Goal: Task Accomplishment & Management: Use online tool/utility

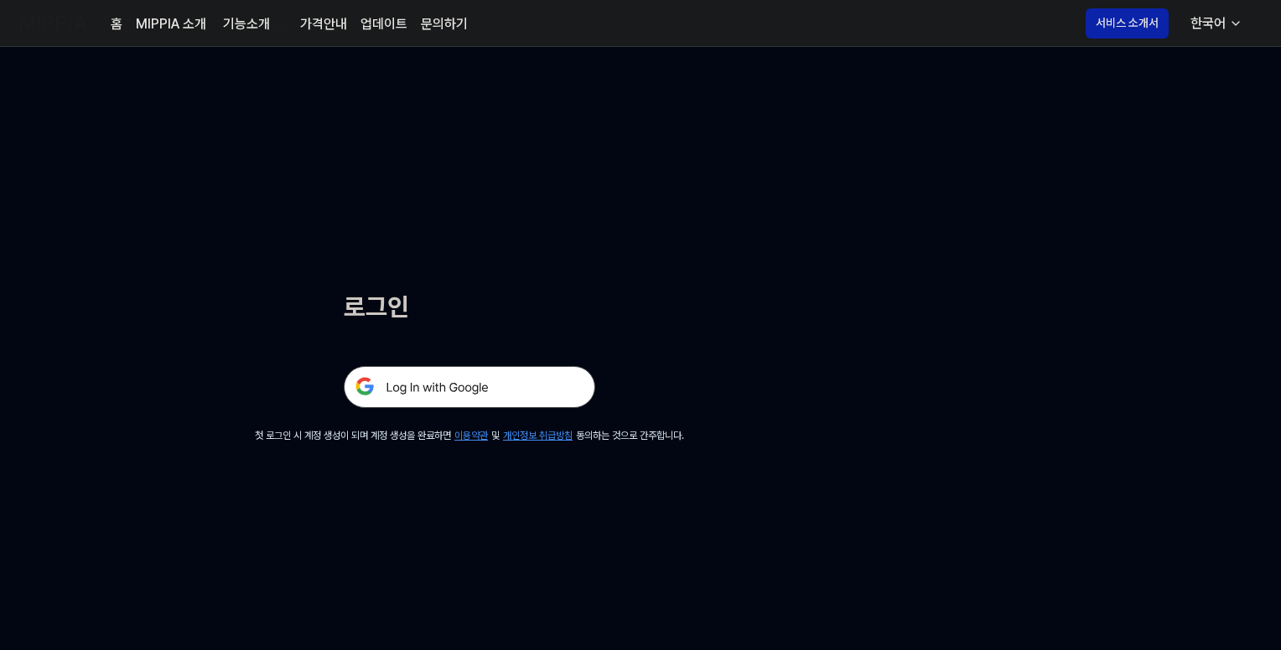
click at [474, 379] on img at bounding box center [469, 387] width 251 height 42
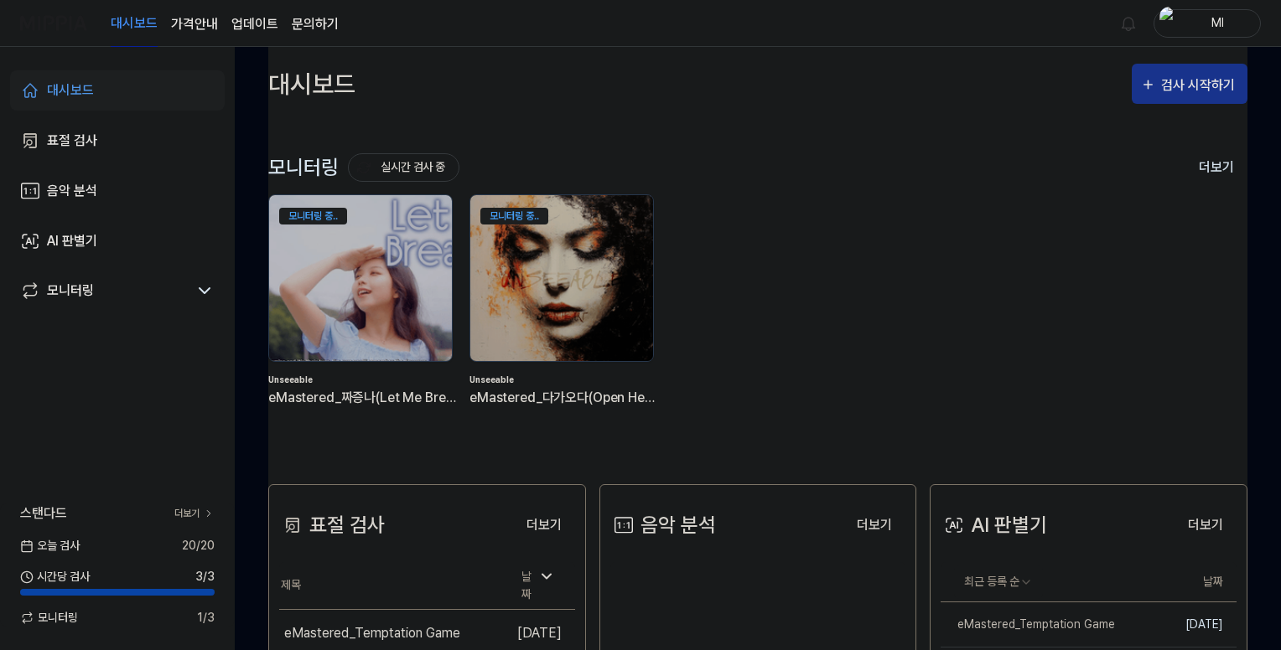
click at [1162, 86] on div "검사 시작하기" at bounding box center [1200, 86] width 78 height 22
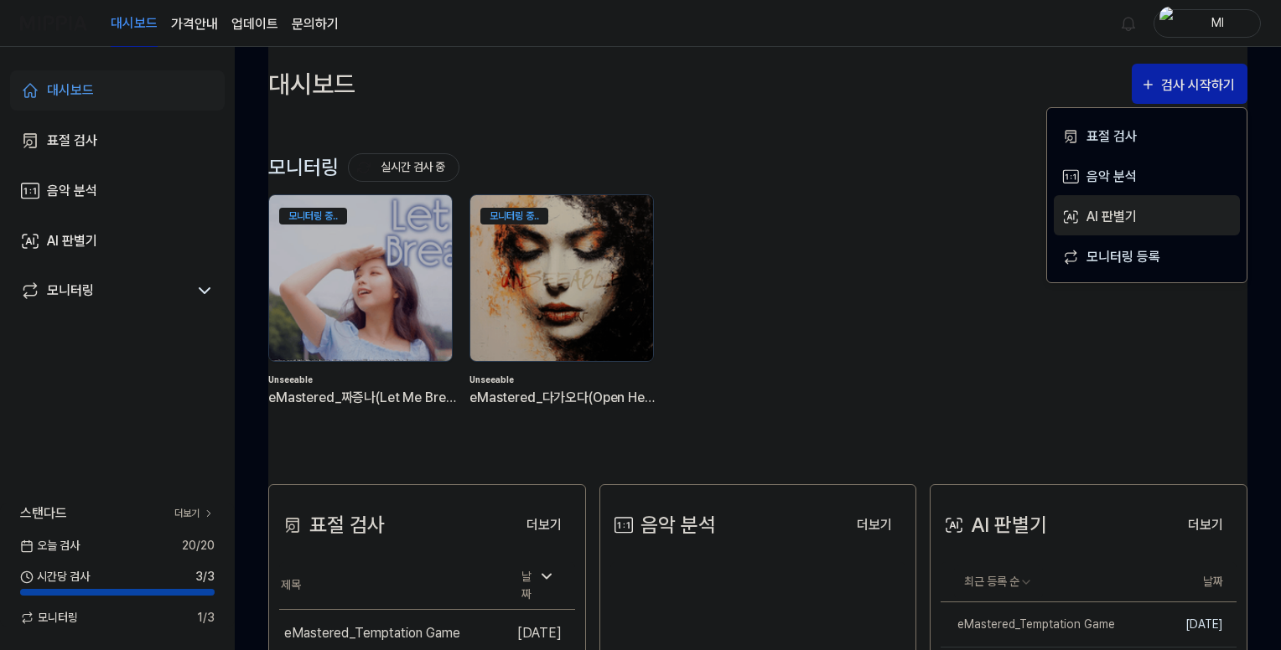
click at [1086, 217] on div "AI 판별기" at bounding box center [1159, 217] width 146 height 22
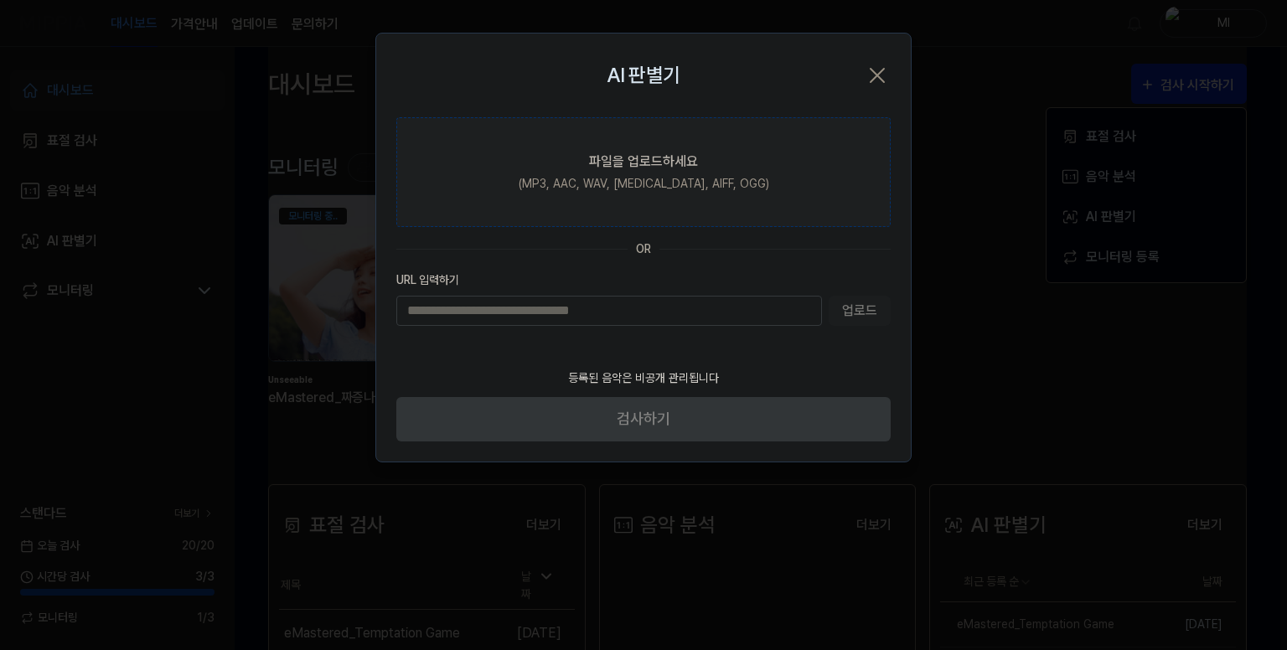
click at [630, 152] on div "파일을 업로드하세요" at bounding box center [643, 162] width 109 height 20
click at [0, 0] on input "파일을 업로드하세요 (MP3, AAC, WAV, FLAC, AIFF, OGG)" at bounding box center [0, 0] width 0 height 0
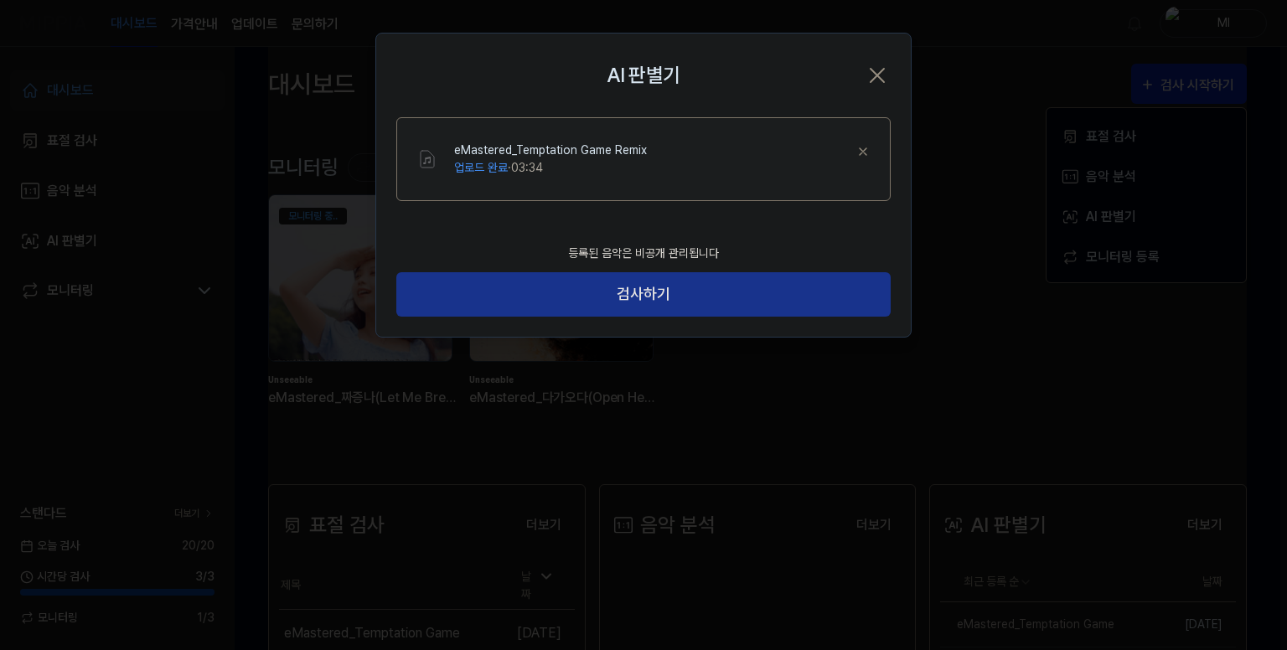
click at [707, 300] on button "검사하기" at bounding box center [643, 294] width 494 height 44
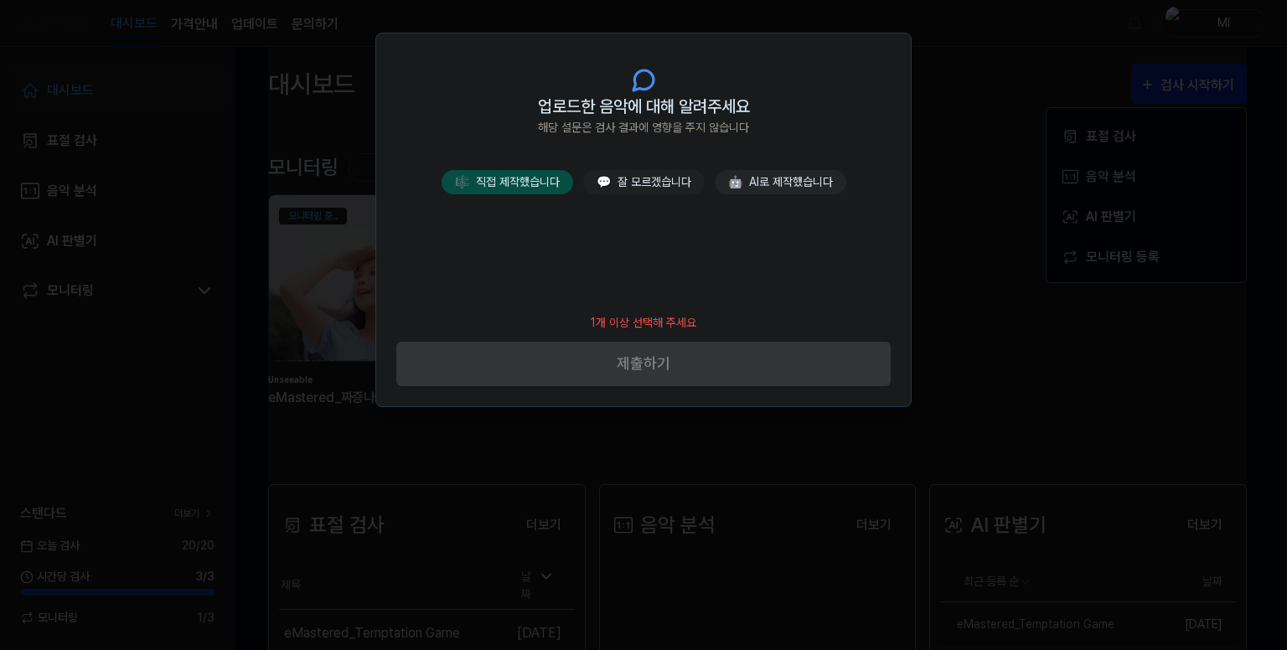
click at [530, 189] on button "🎼 직접 제작했습니다" at bounding box center [508, 182] width 132 height 24
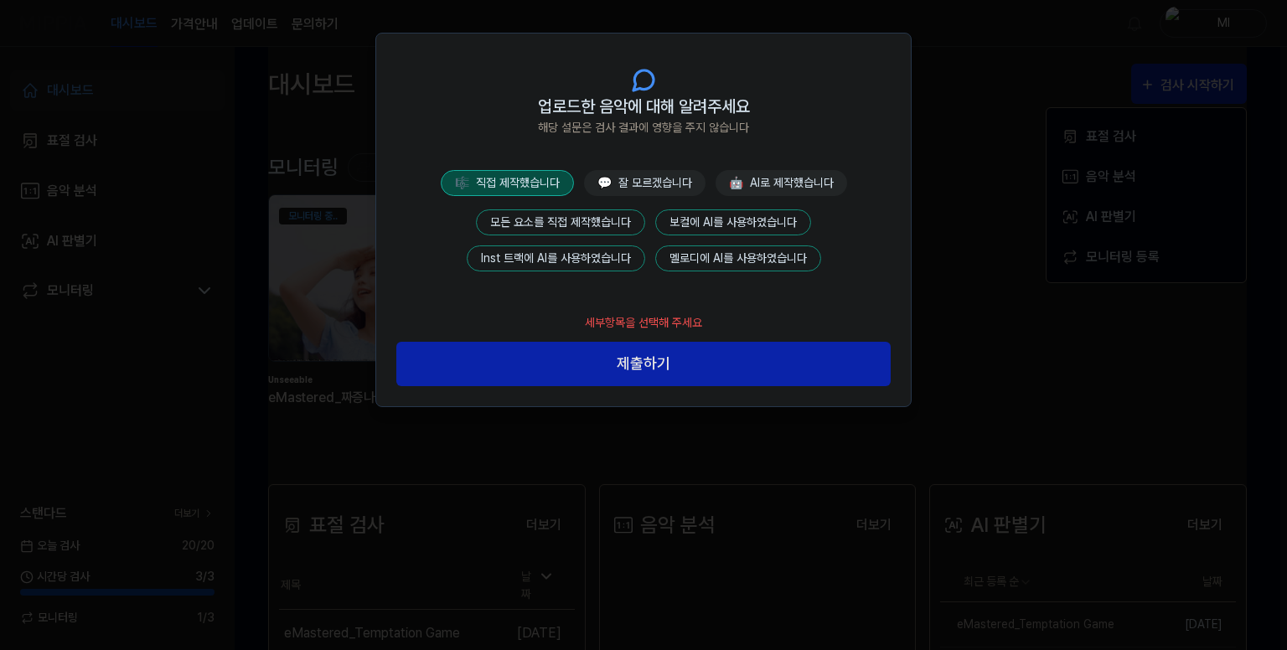
click at [557, 215] on button "모든 요소를 직접 제작했습니다" at bounding box center [560, 223] width 169 height 26
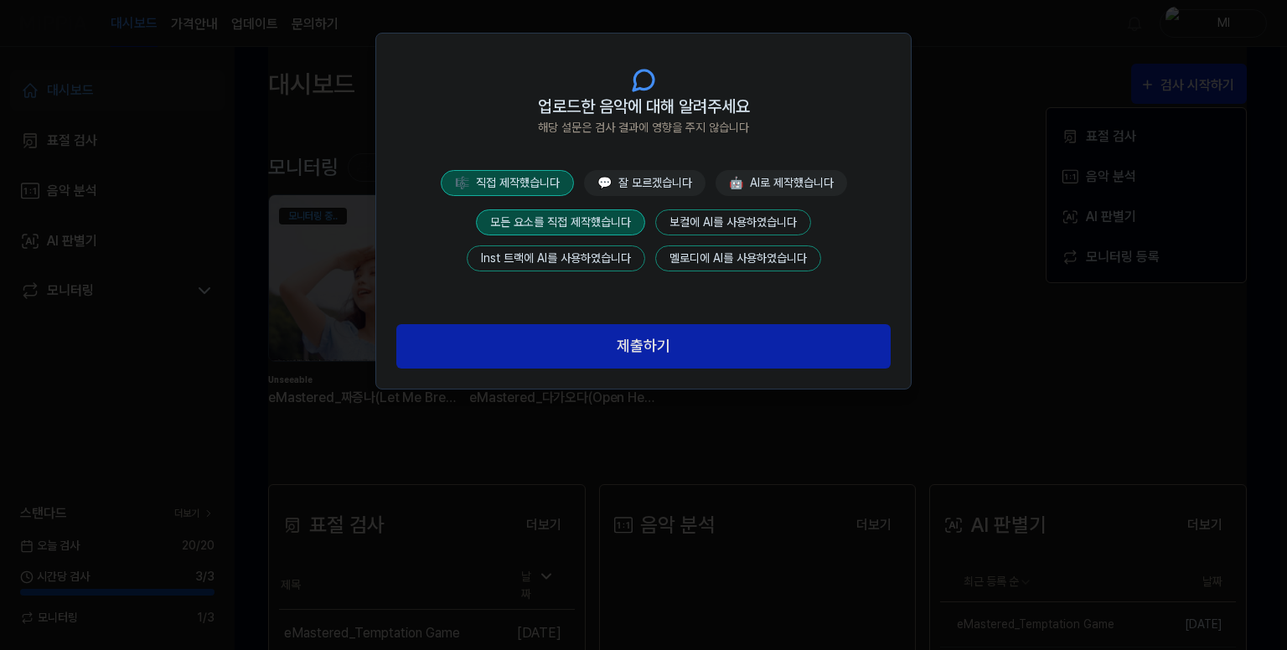
click at [642, 334] on button "제출하기" at bounding box center [643, 346] width 494 height 44
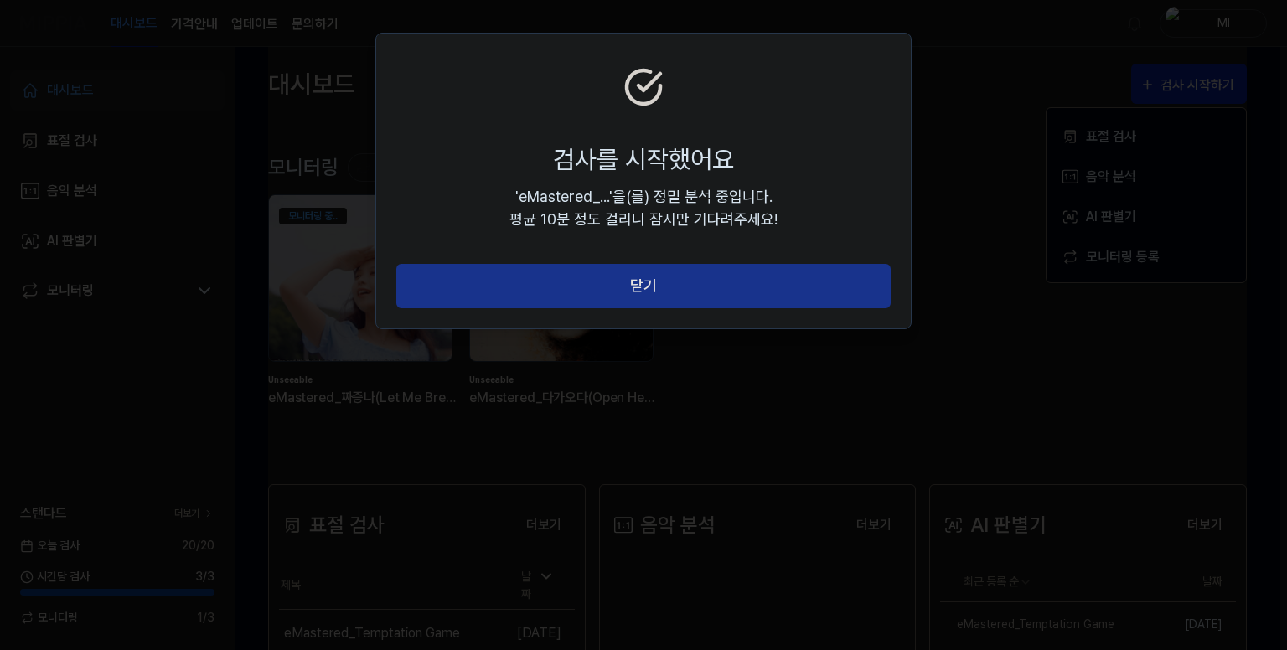
click at [696, 293] on button "닫기" at bounding box center [643, 286] width 494 height 44
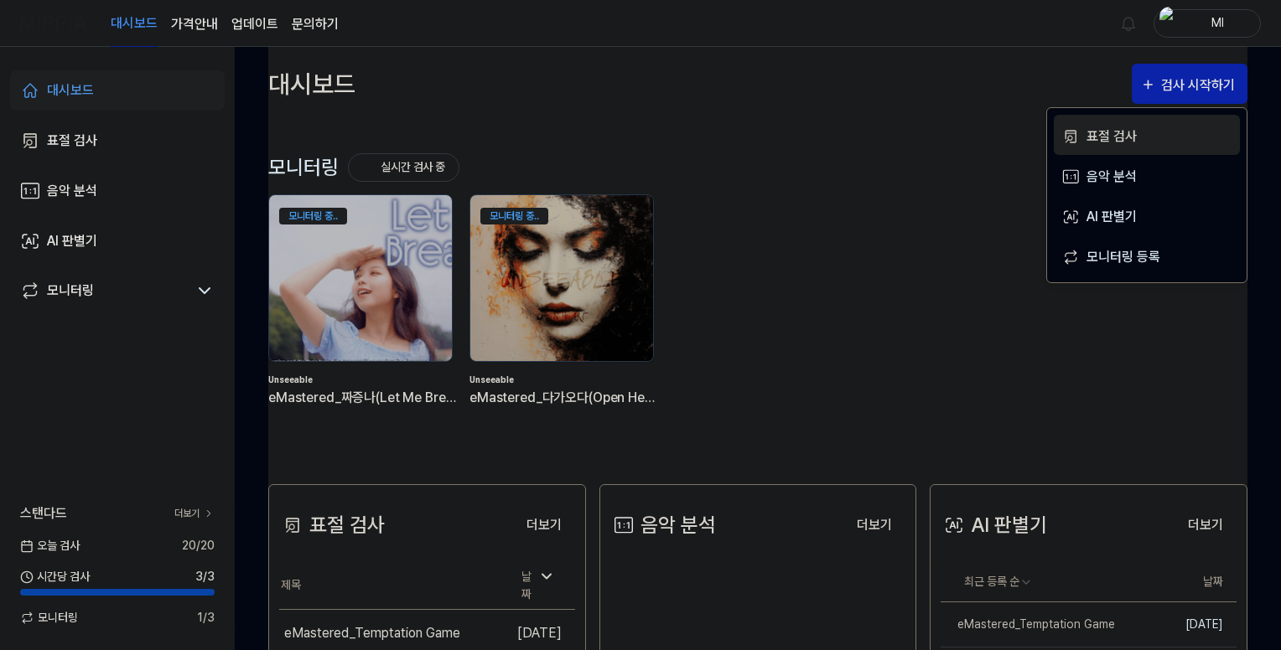
click at [1108, 130] on div "표절 검사" at bounding box center [1159, 137] width 146 height 22
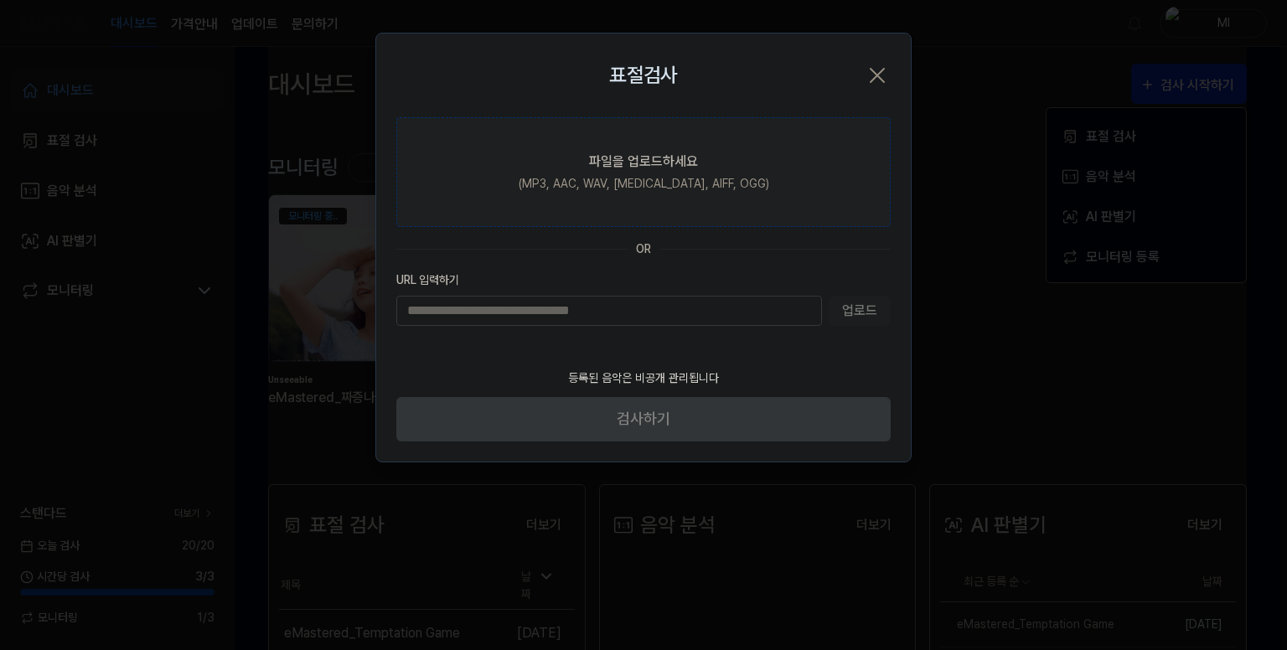
click at [610, 173] on label "파일을 업로드하세요 (MP3, AAC, WAV, FLAC, AIFF, OGG)" at bounding box center [643, 172] width 494 height 110
click at [0, 0] on input "파일을 업로드하세요 (MP3, AAC, WAV, FLAC, AIFF, OGG)" at bounding box center [0, 0] width 0 height 0
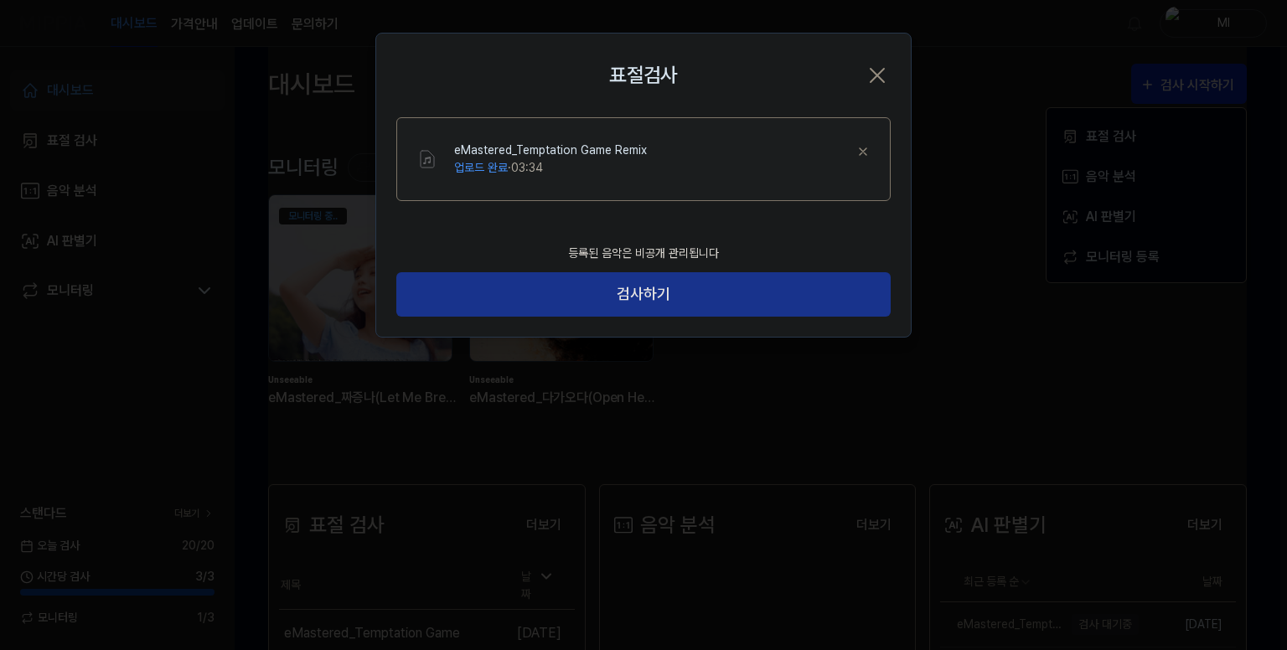
click at [681, 299] on button "검사하기" at bounding box center [643, 294] width 494 height 44
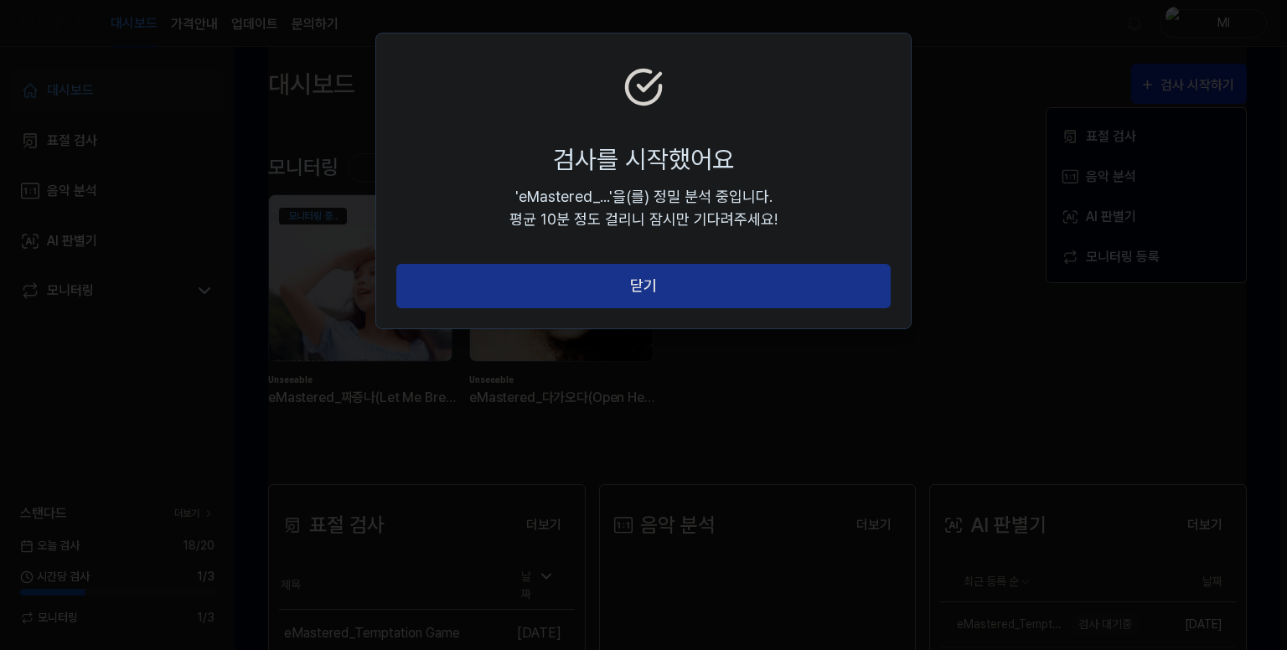
click at [654, 287] on button "닫기" at bounding box center [643, 286] width 494 height 44
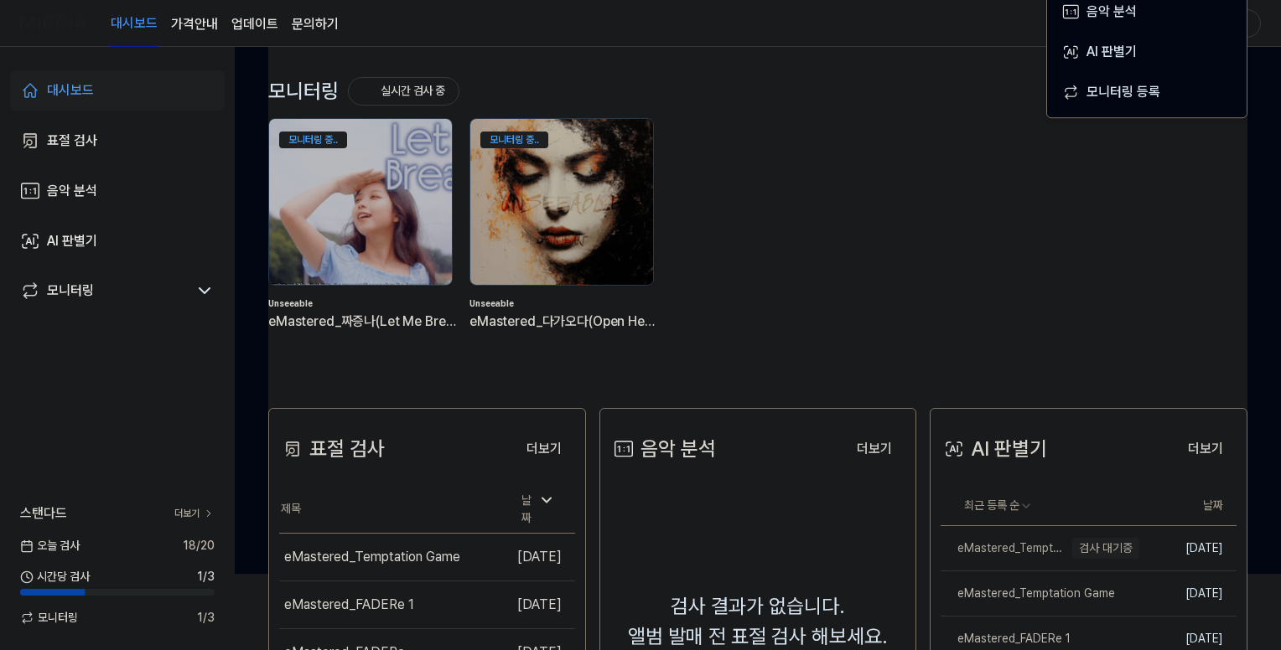
scroll to position [168, 0]
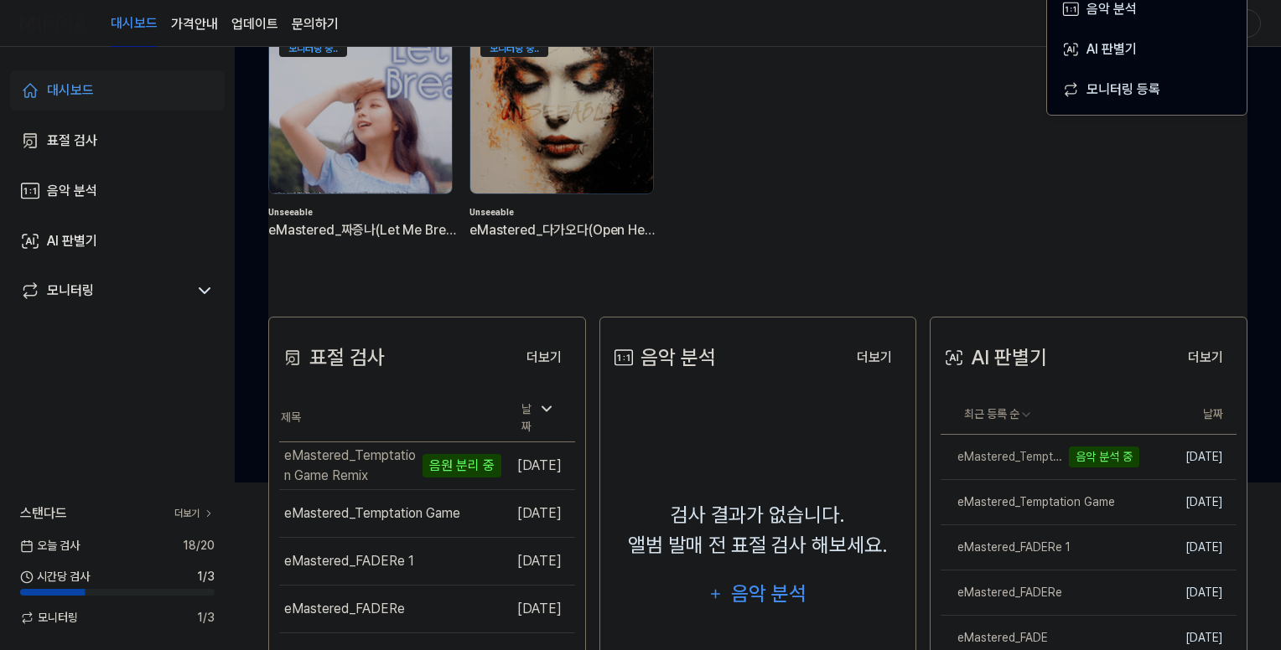
click at [852, 215] on div "모니터링 중.. Unseeable eMastered_짜증나(Let Me Breathe) 모니터링 중.. Unseeable eMastered_다…" at bounding box center [744, 147] width 979 height 240
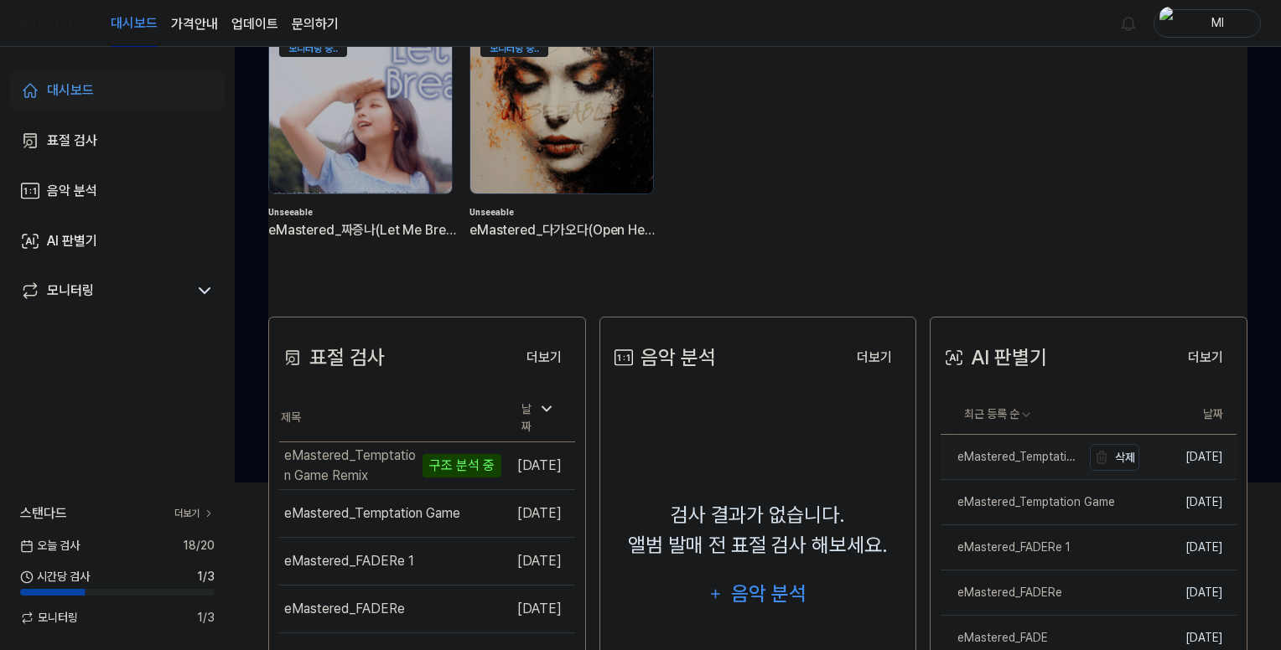
click at [1014, 451] on div "eMastered_Temptation Game Remix" at bounding box center [1010, 457] width 141 height 18
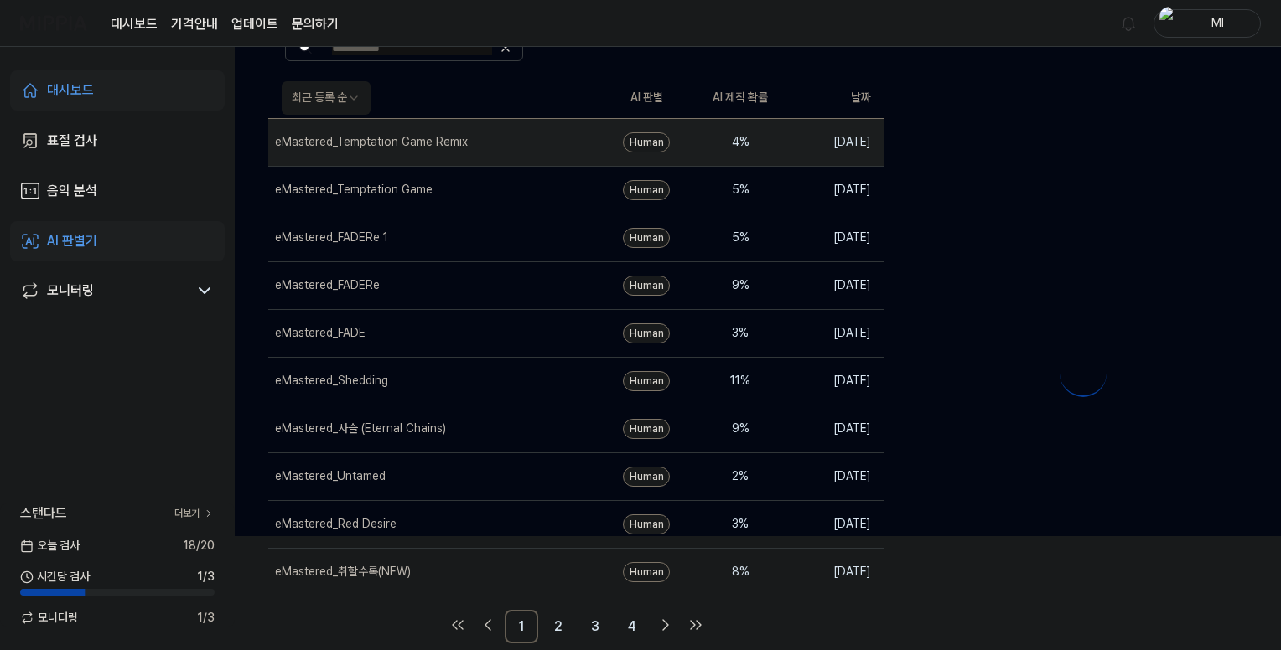
scroll to position [0, 0]
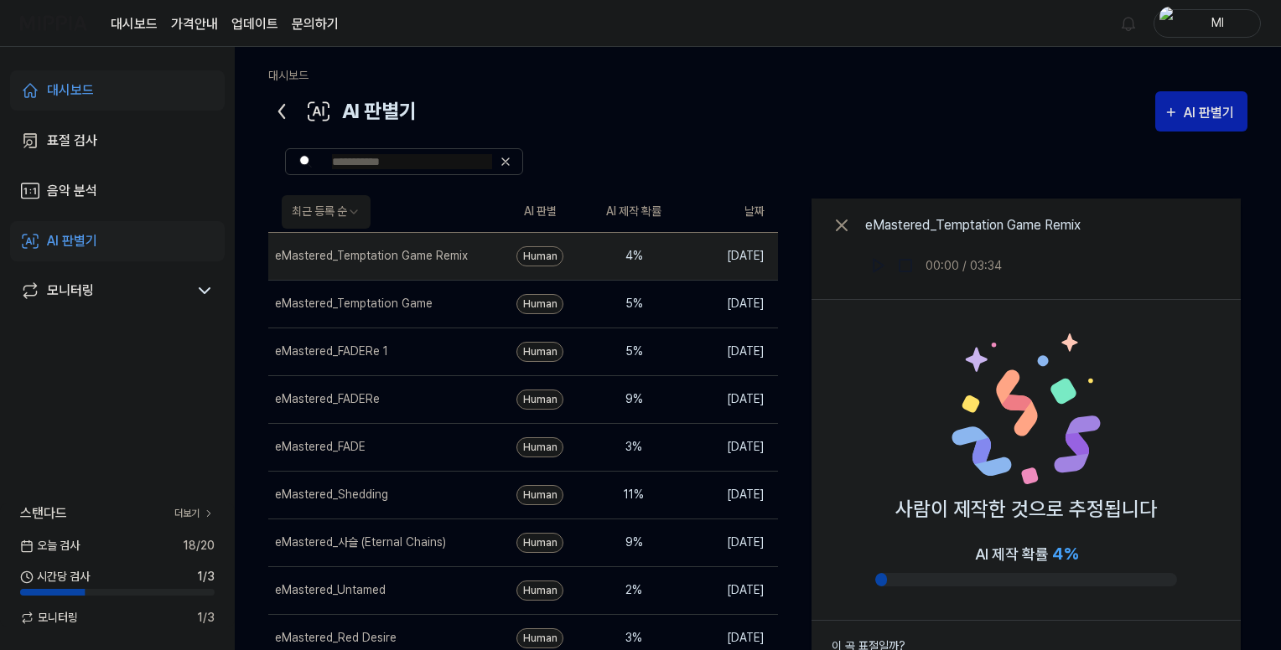
click at [278, 106] on icon at bounding box center [281, 111] width 27 height 27
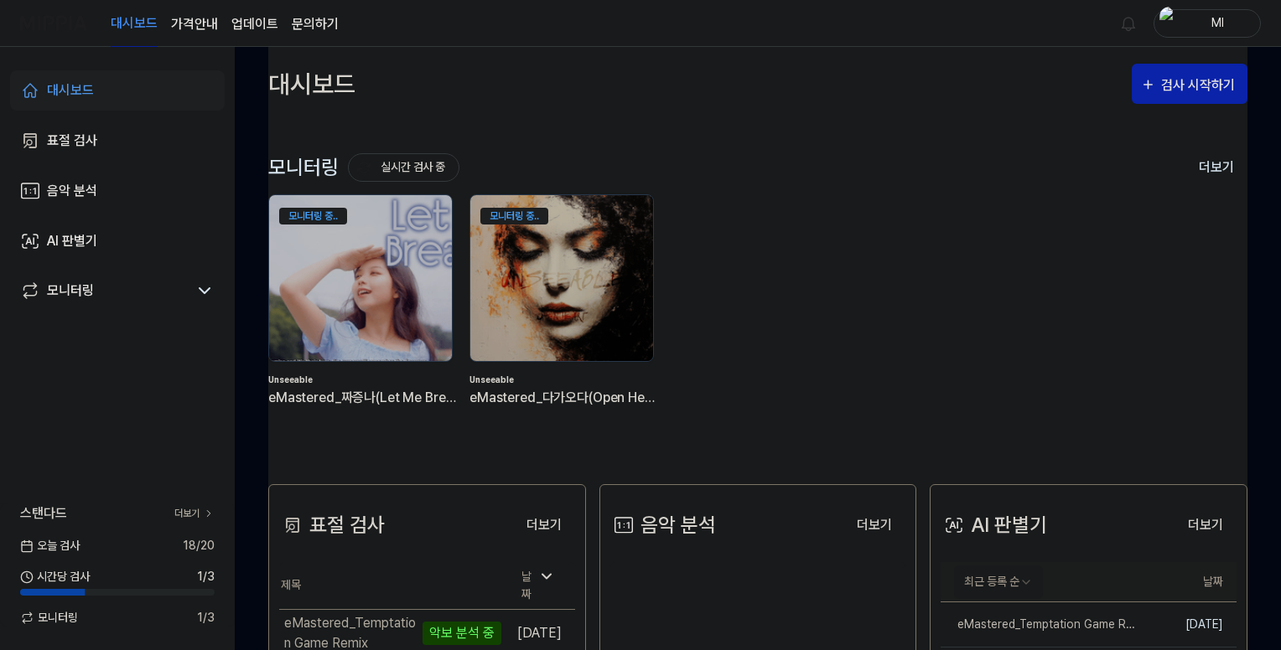
scroll to position [251, 0]
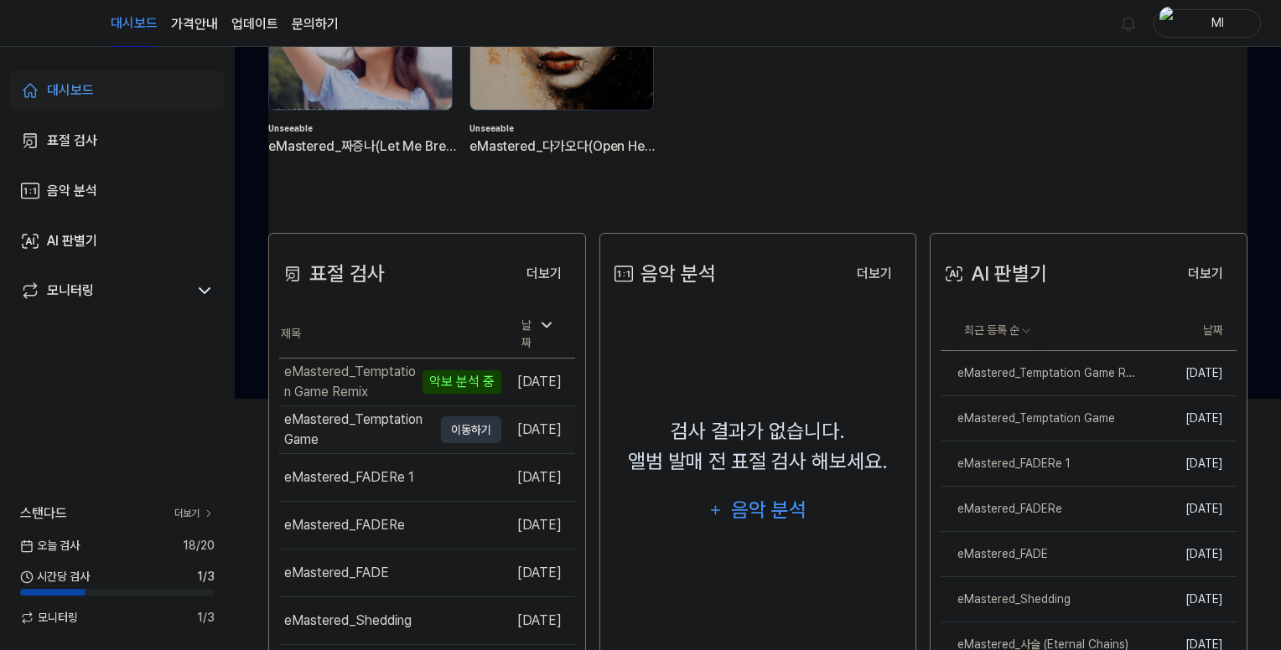
click at [349, 421] on div "eMastered_Temptation Game" at bounding box center [358, 430] width 148 height 40
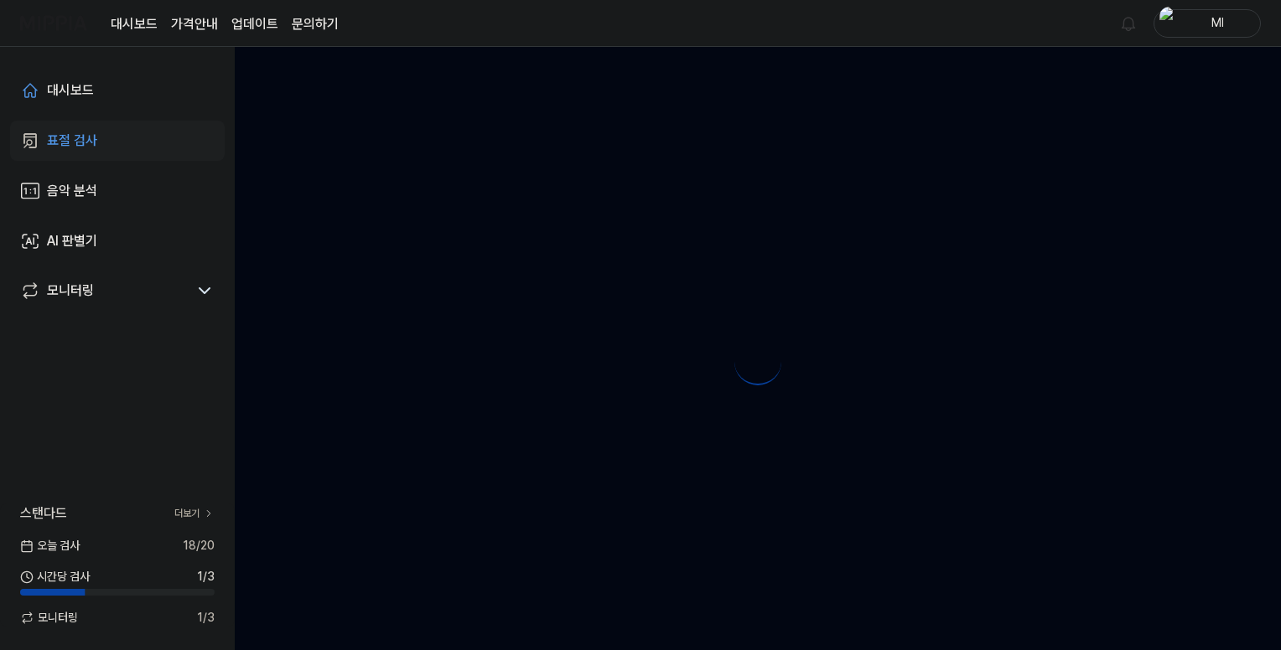
scroll to position [0, 0]
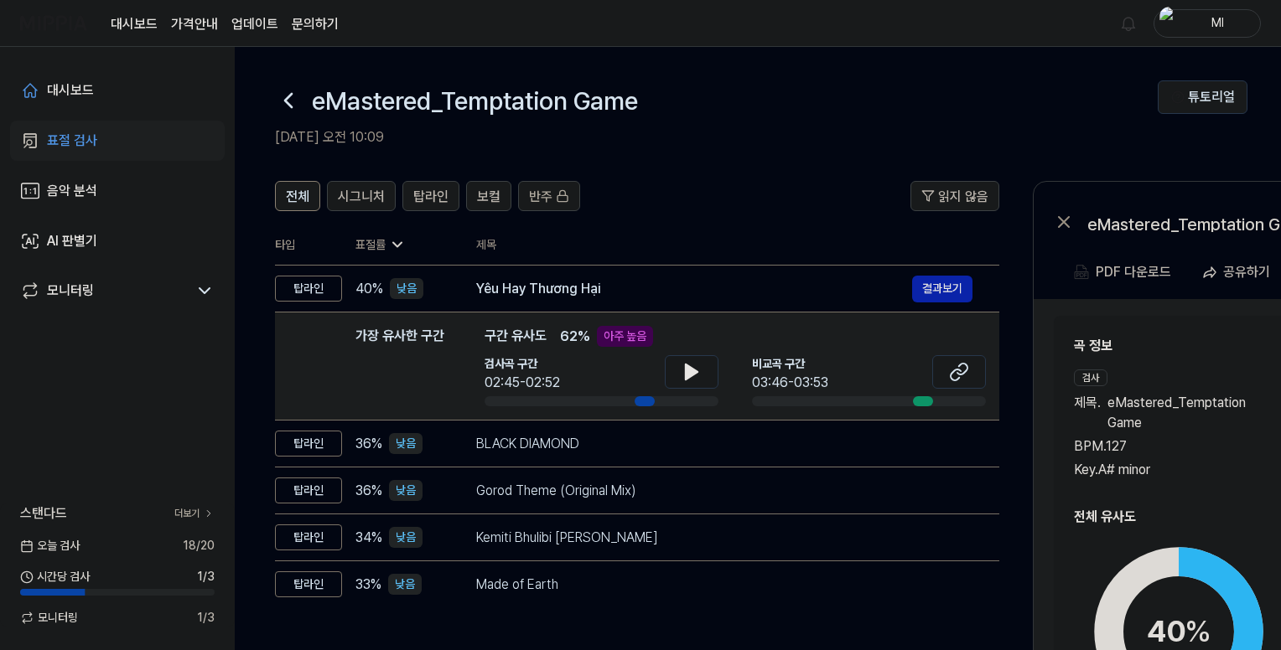
click at [282, 103] on icon at bounding box center [288, 100] width 27 height 27
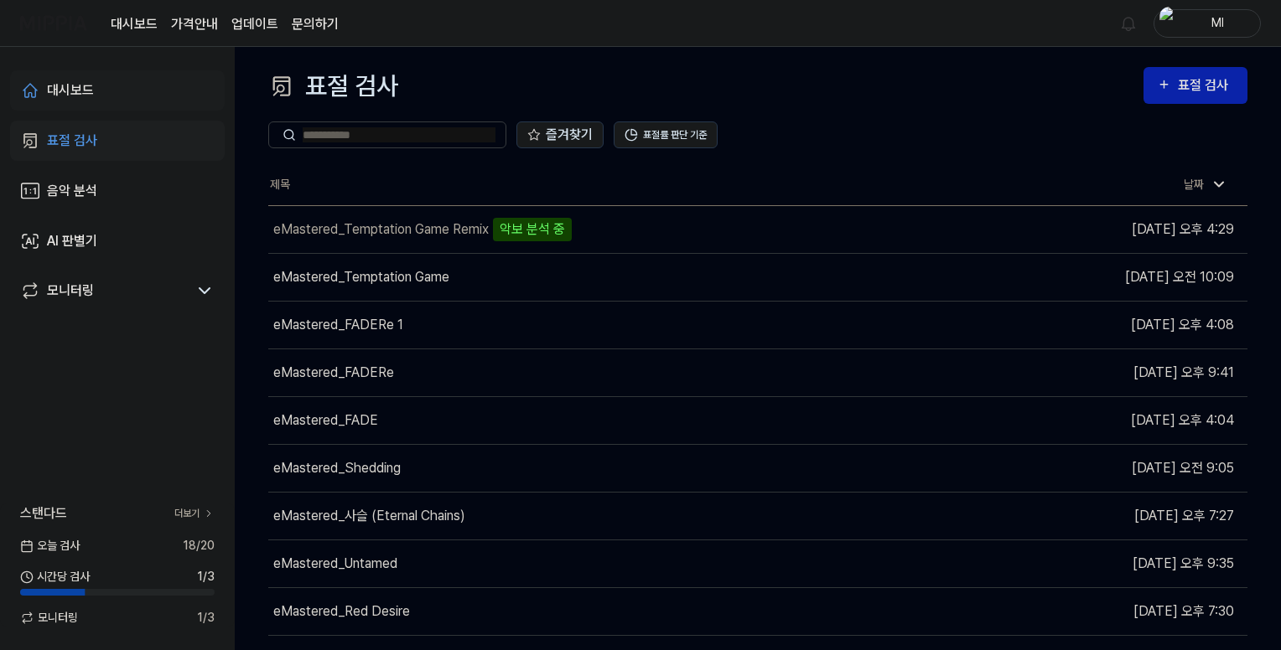
click at [60, 81] on div "대시보드" at bounding box center [70, 90] width 47 height 20
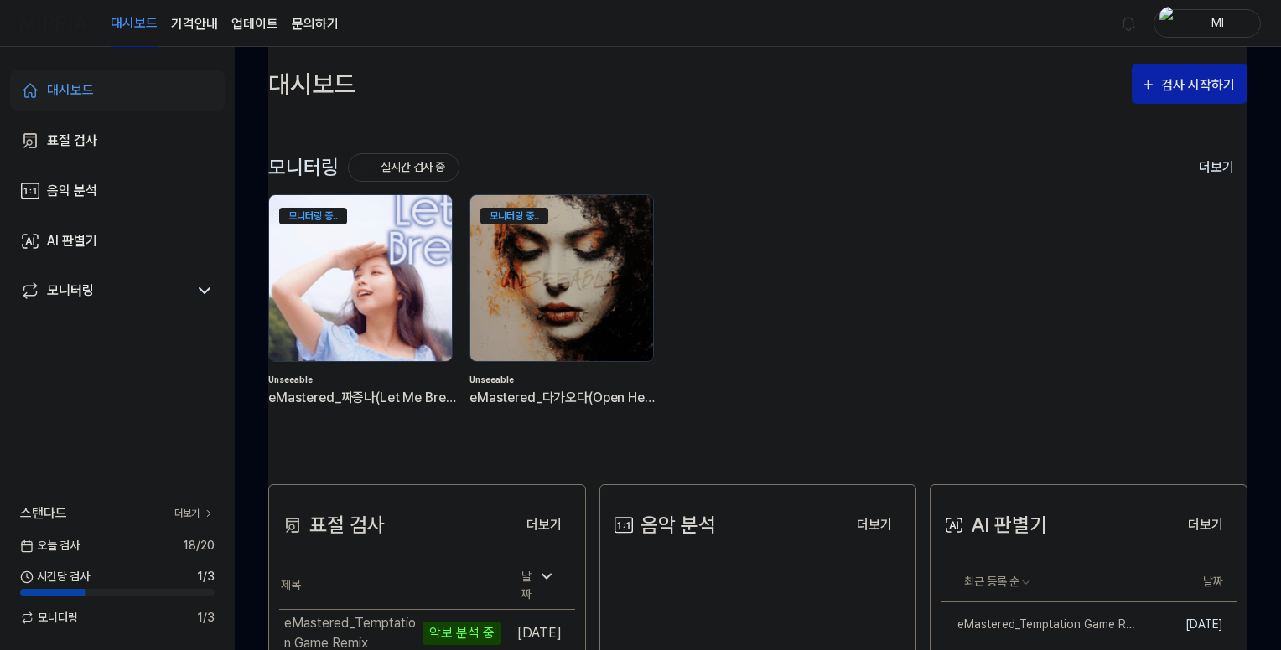
click at [360, 293] on img at bounding box center [360, 278] width 201 height 183
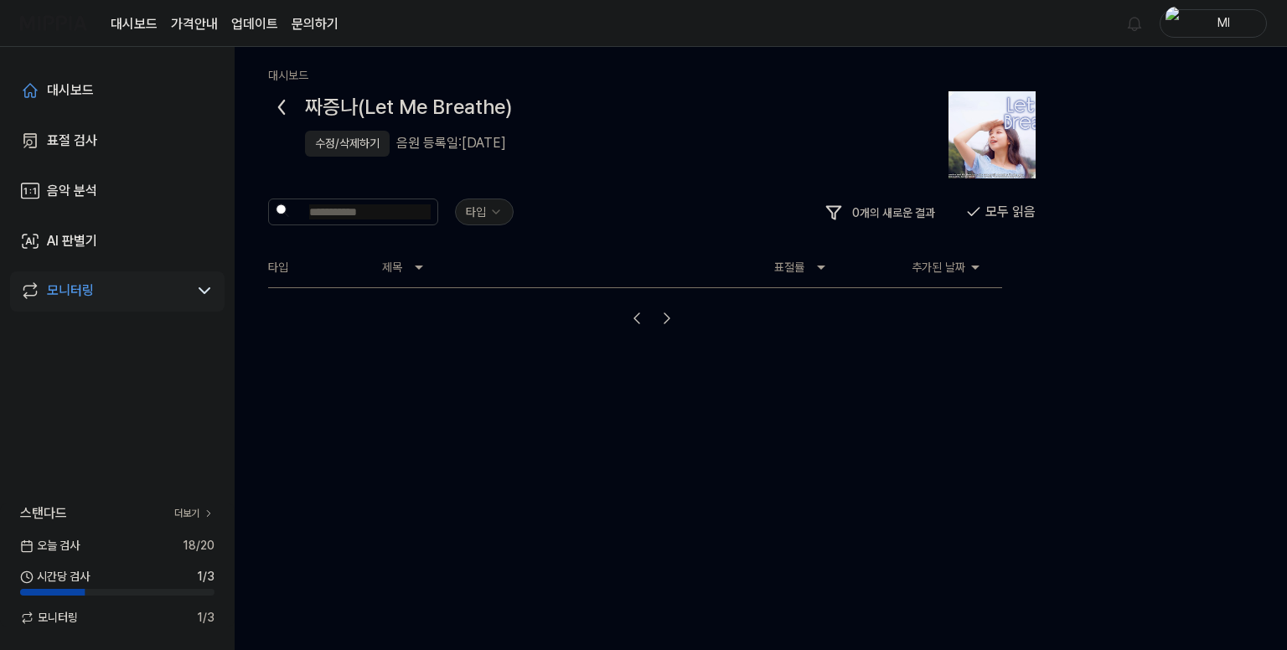
drag, startPoint x: 278, startPoint y: 98, endPoint x: 282, endPoint y: 107, distance: 10.1
click at [278, 98] on icon at bounding box center [281, 107] width 27 height 27
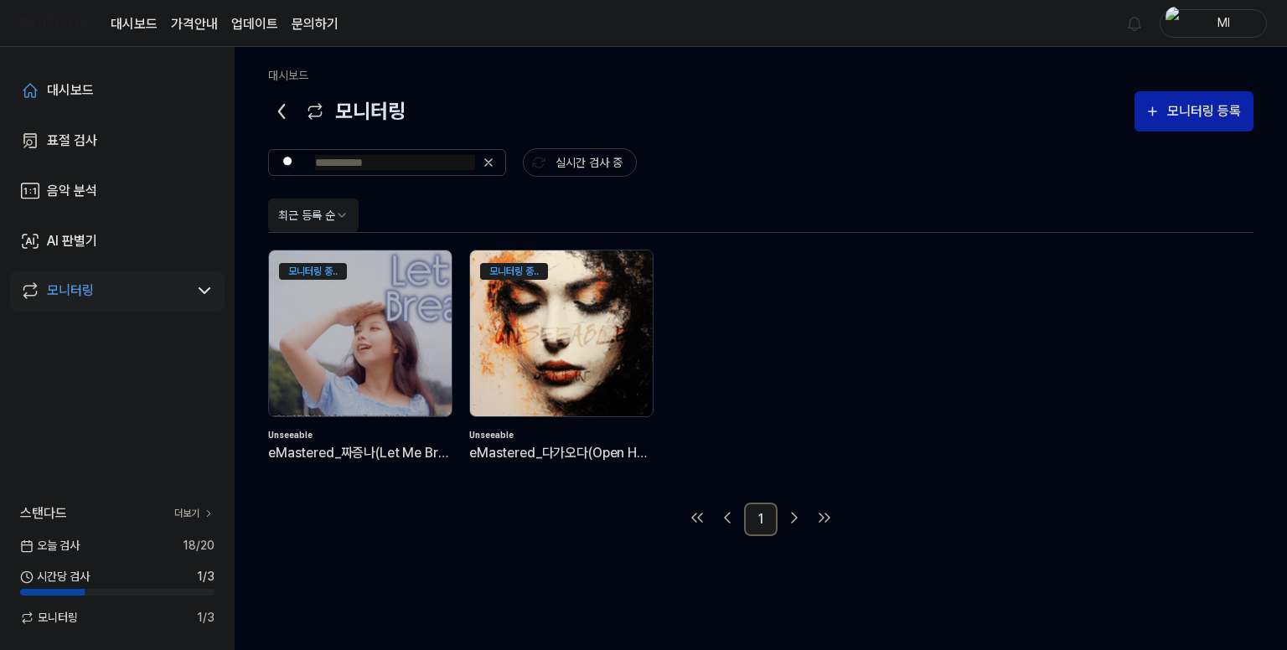
click at [526, 318] on img at bounding box center [561, 333] width 201 height 183
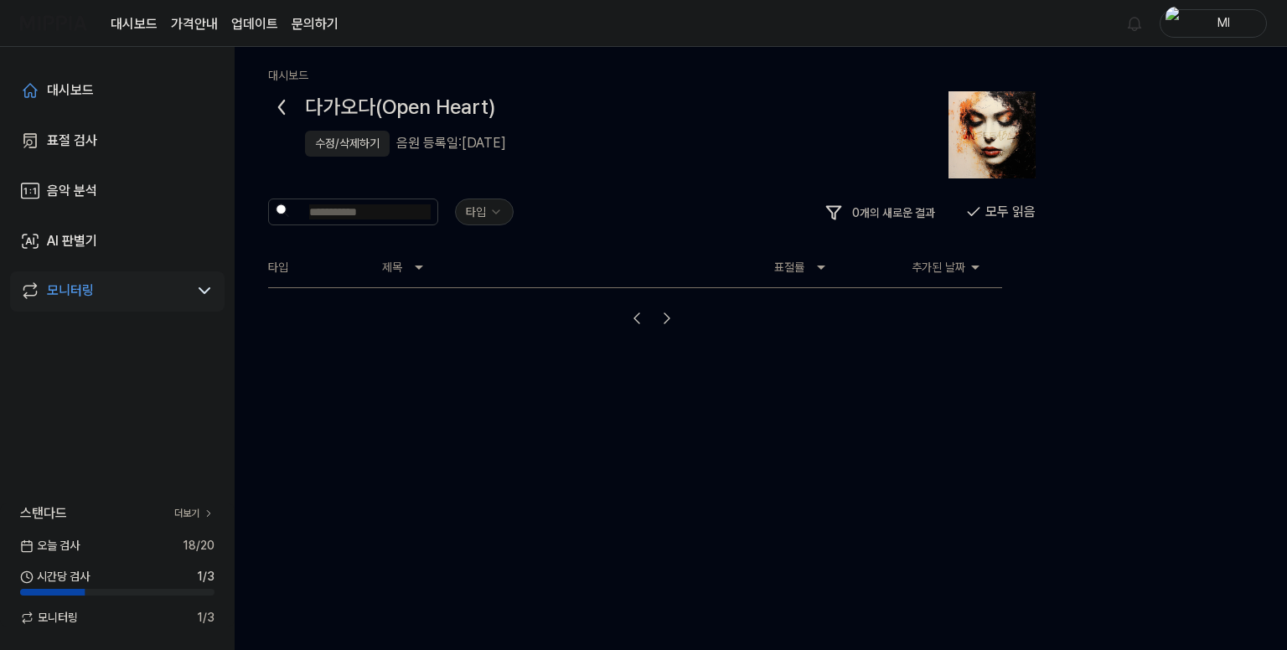
click at [276, 104] on icon at bounding box center [281, 107] width 27 height 27
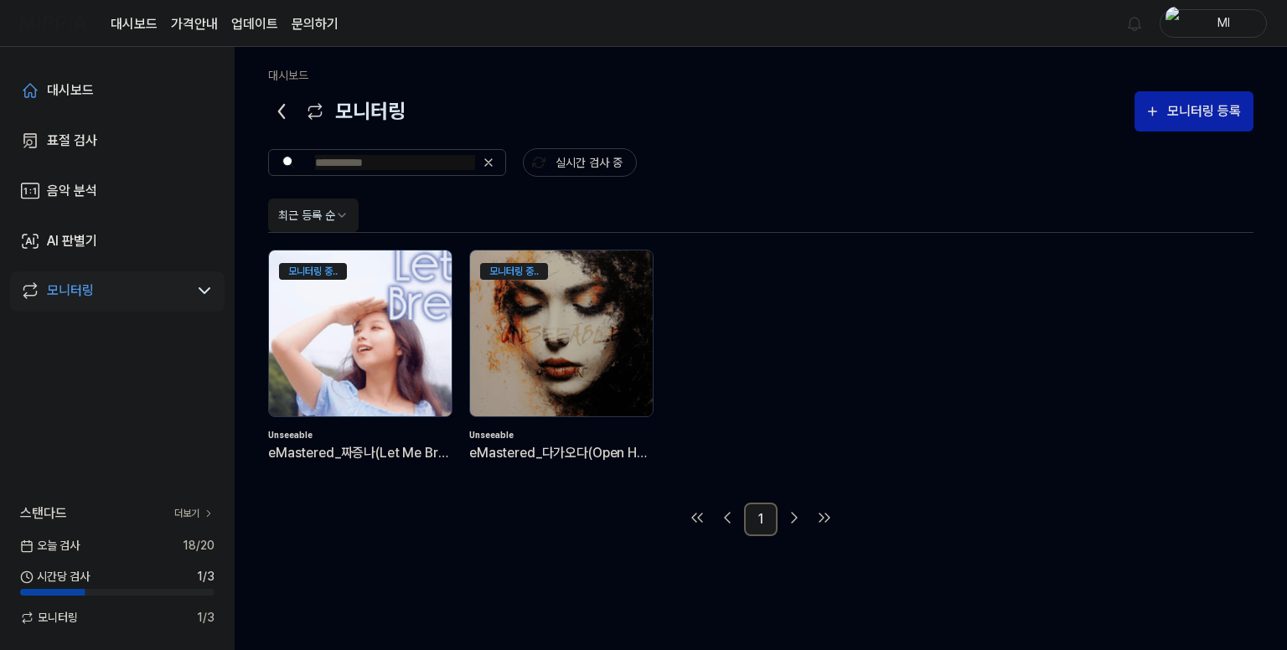
click at [349, 344] on img at bounding box center [360, 333] width 201 height 183
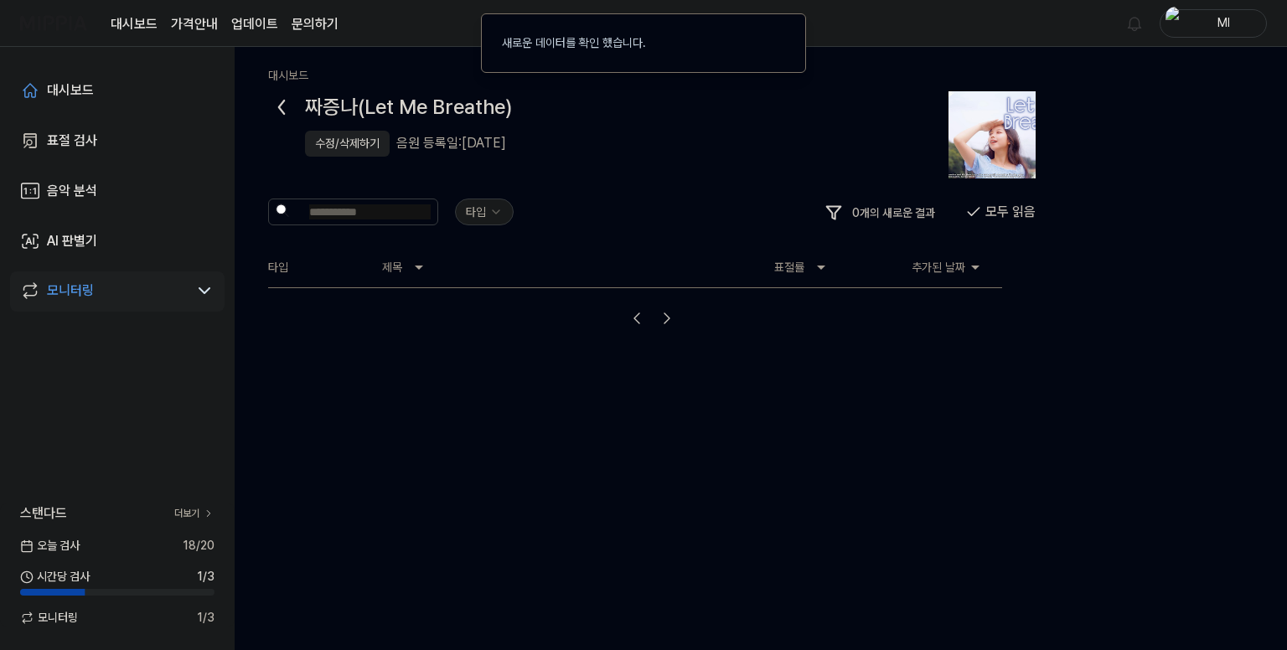
click at [287, 108] on icon at bounding box center [281, 107] width 27 height 27
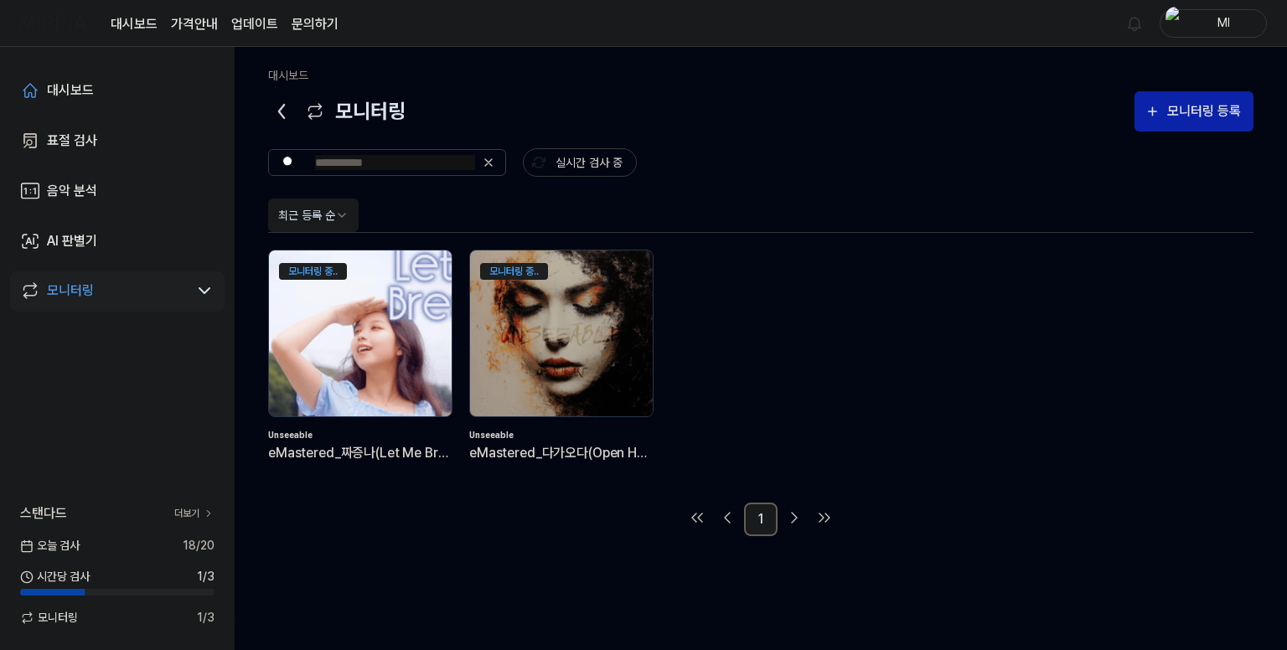
click at [398, 338] on img at bounding box center [360, 333] width 201 height 183
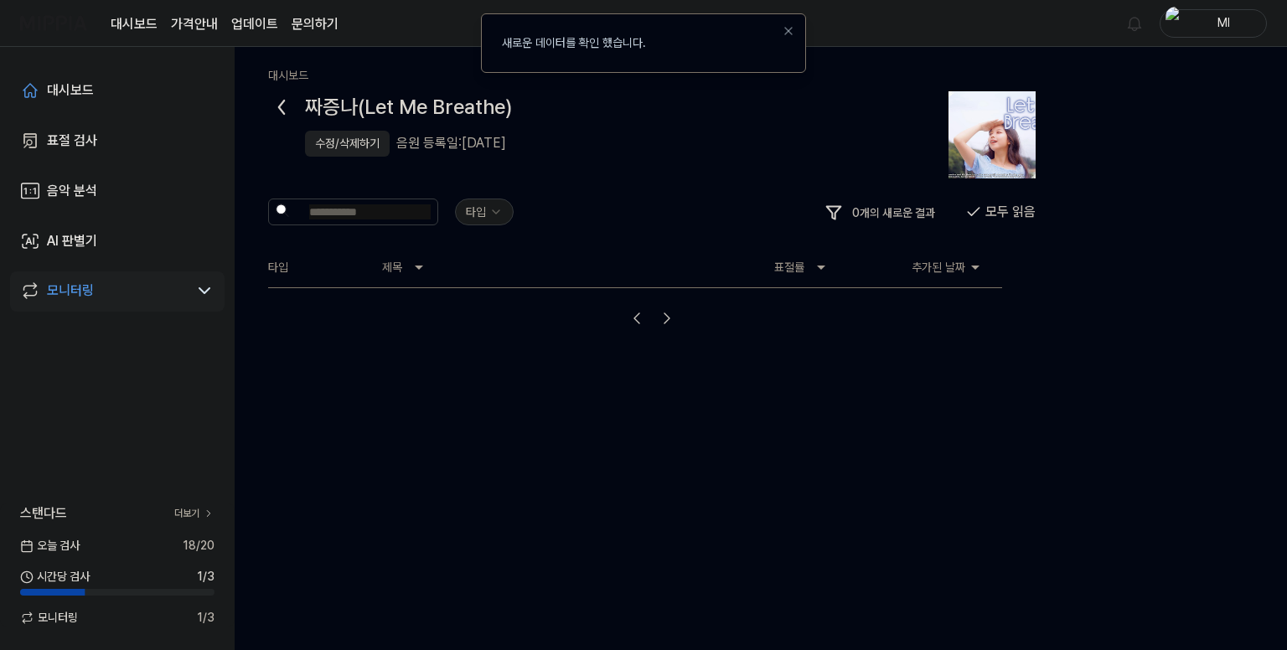
click at [768, 42] on li "새로운 데이터를 확인 했습니다." at bounding box center [643, 43] width 325 height 60
click at [283, 110] on icon at bounding box center [281, 107] width 27 height 27
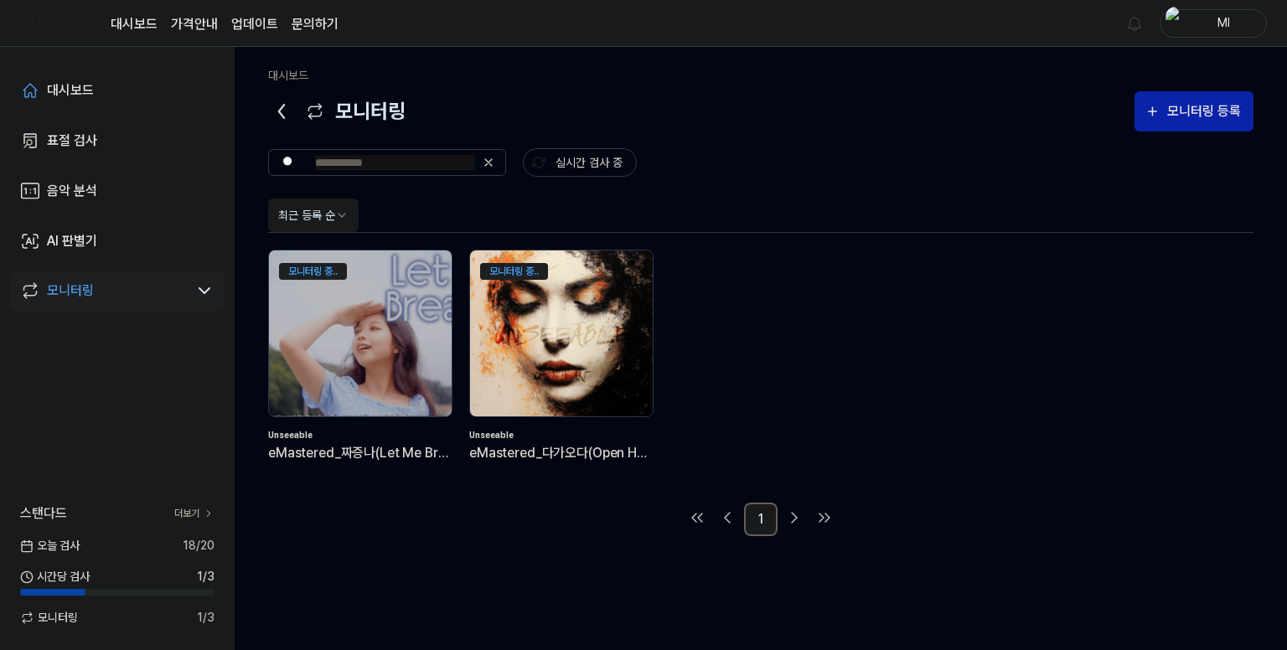
click at [582, 335] on img at bounding box center [561, 333] width 201 height 183
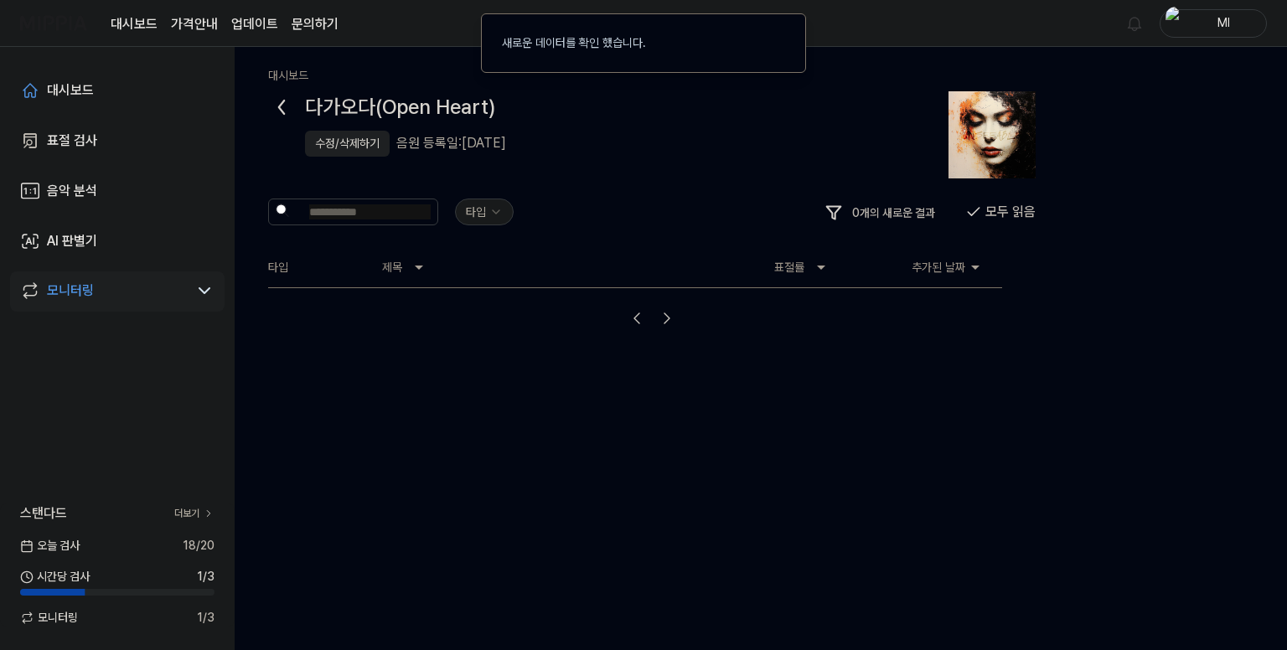
click at [288, 98] on icon at bounding box center [281, 107] width 27 height 27
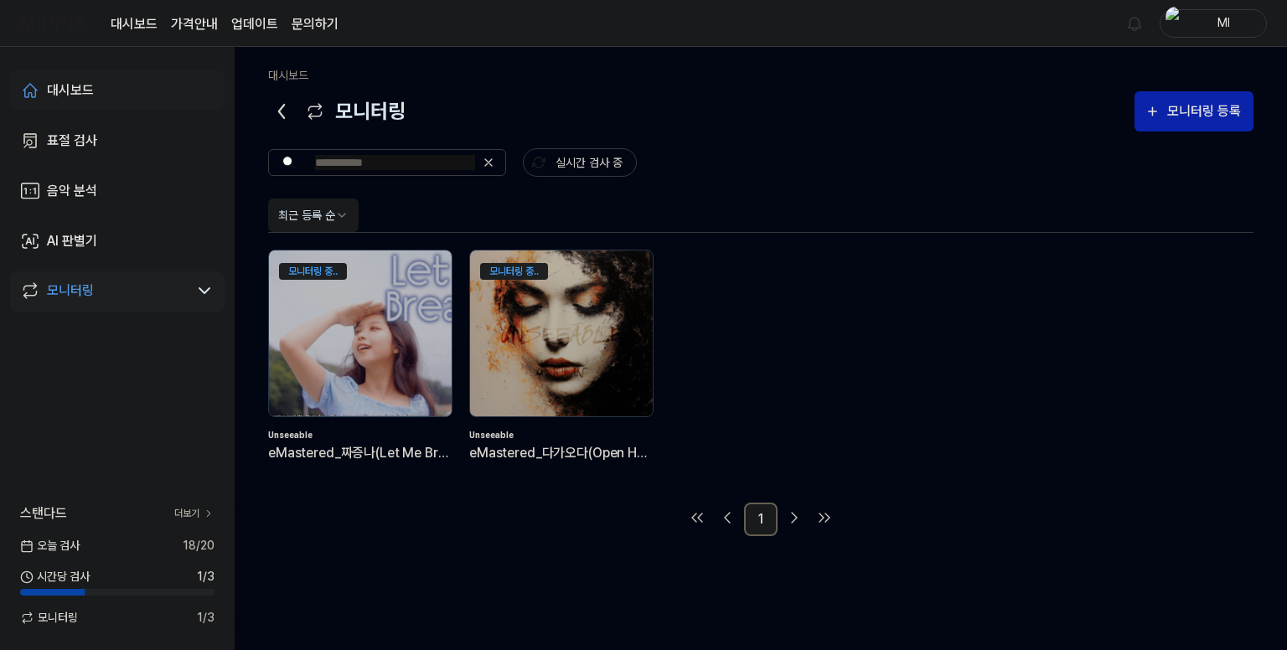
click at [88, 82] on div "대시보드" at bounding box center [70, 90] width 47 height 20
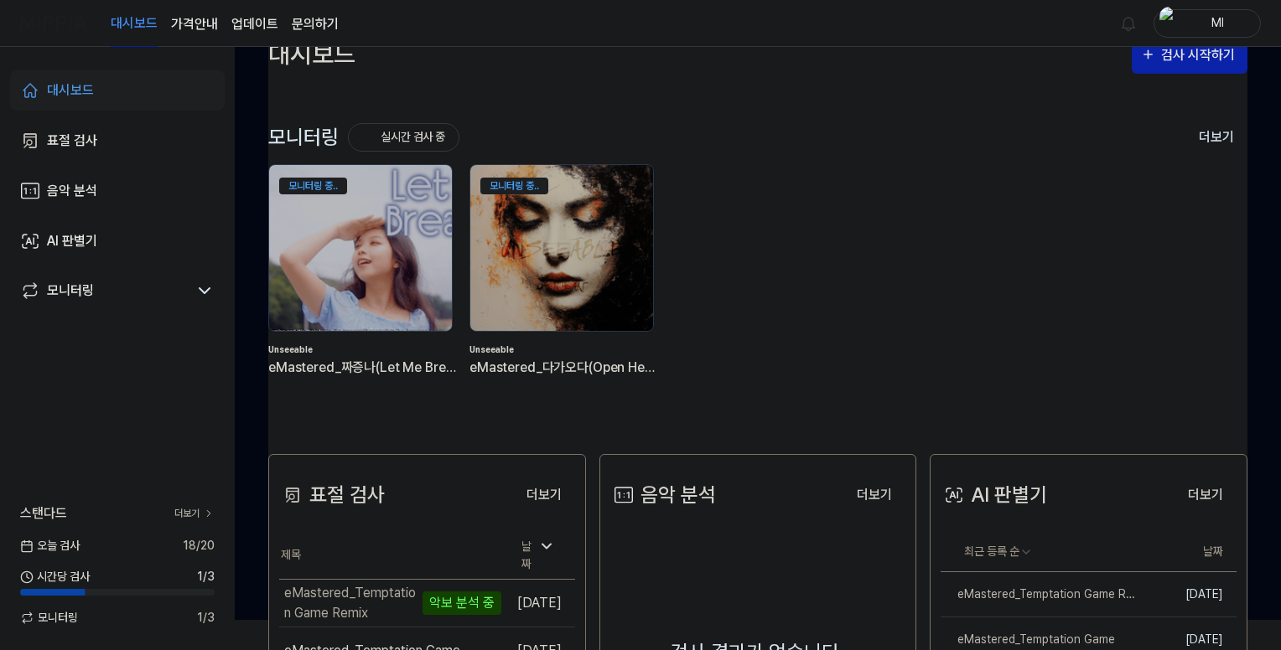
scroll to position [34, 0]
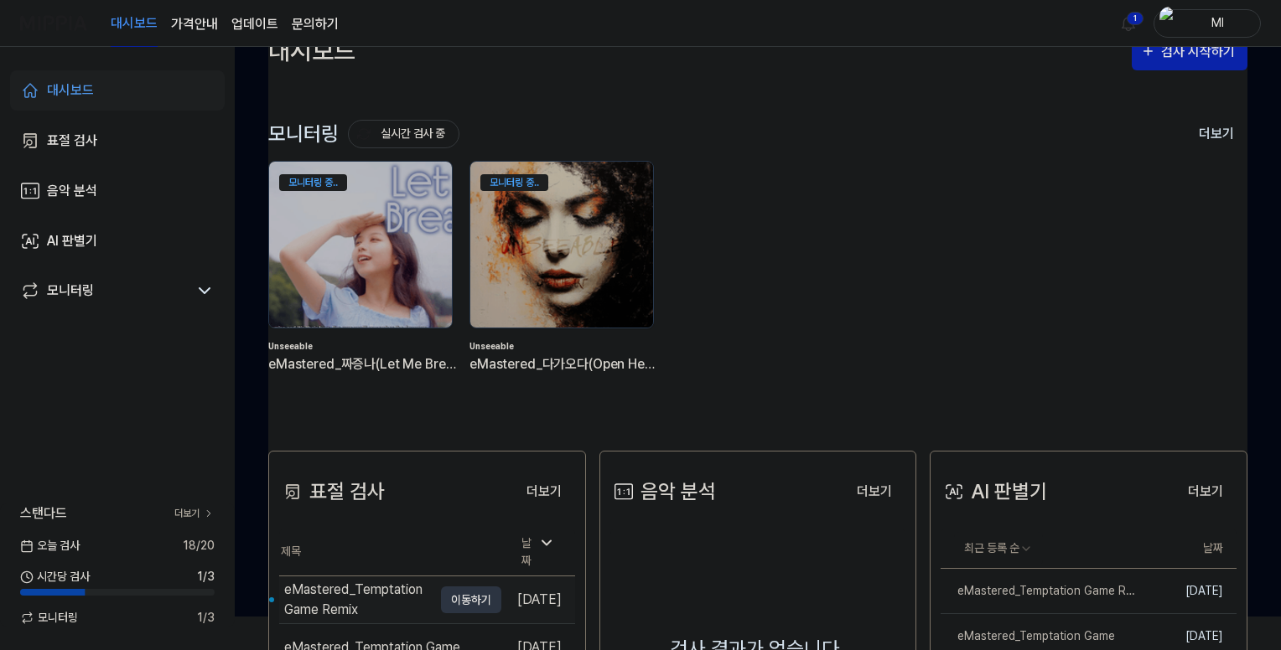
click at [335, 586] on div "eMastered_Temptation Game Remix" at bounding box center [358, 600] width 148 height 40
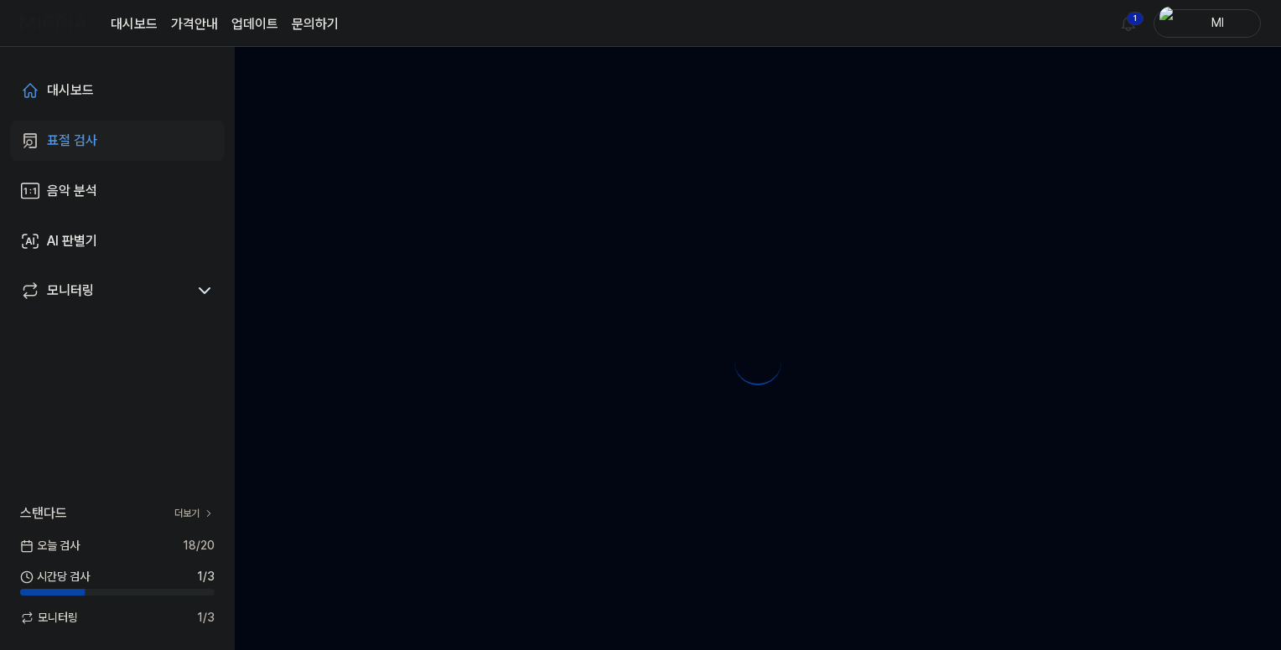
scroll to position [0, 0]
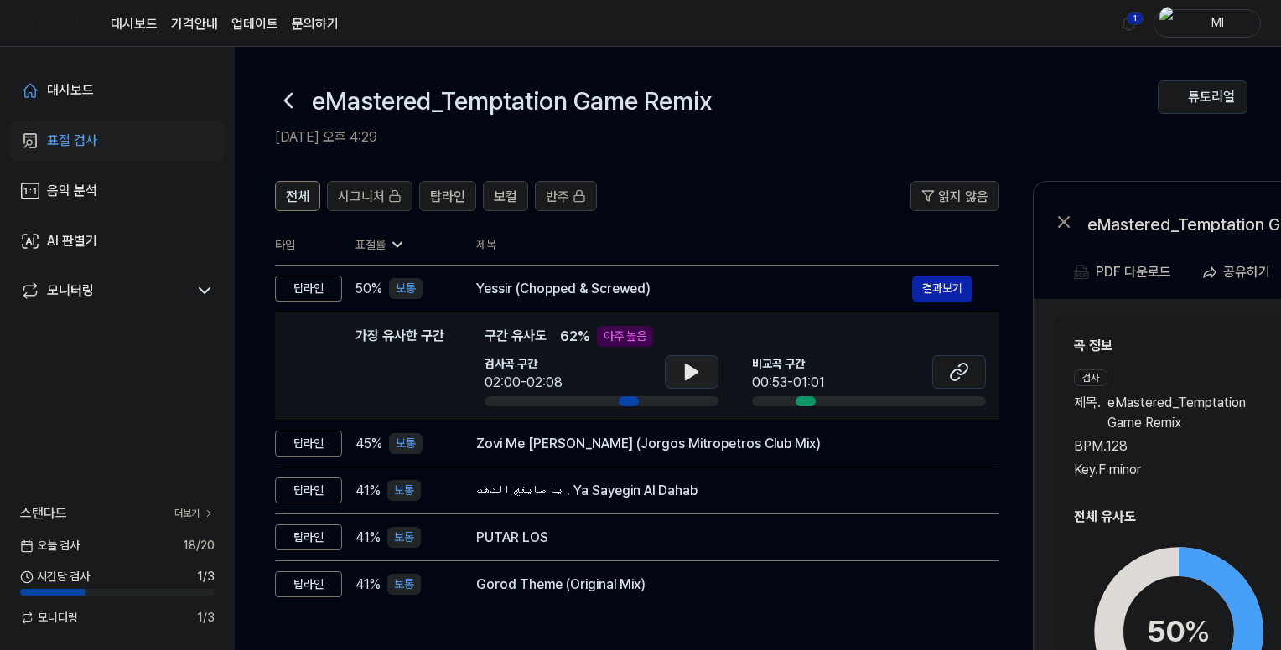
click at [697, 374] on icon at bounding box center [691, 372] width 20 height 20
click at [696, 374] on icon at bounding box center [694, 371] width 3 height 13
click at [696, 374] on icon at bounding box center [691, 372] width 20 height 20
click at [696, 374] on icon at bounding box center [694, 371] width 3 height 13
click at [696, 374] on icon at bounding box center [691, 372] width 20 height 20
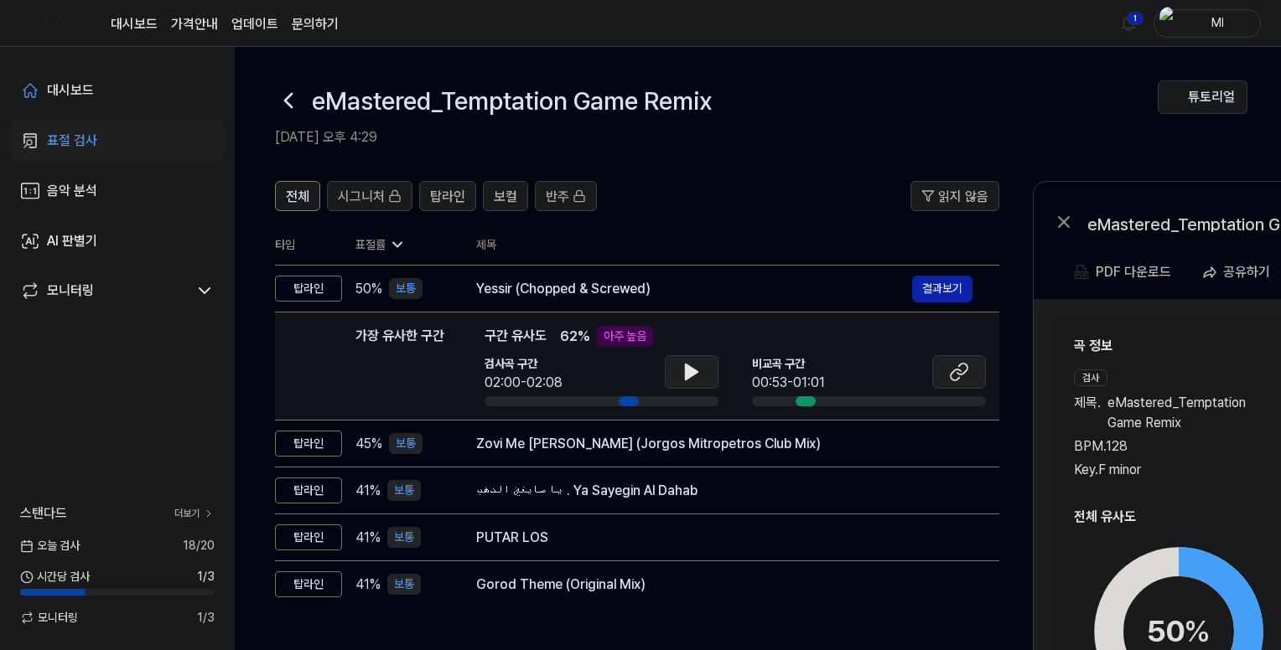
click at [960, 376] on icon at bounding box center [959, 372] width 20 height 20
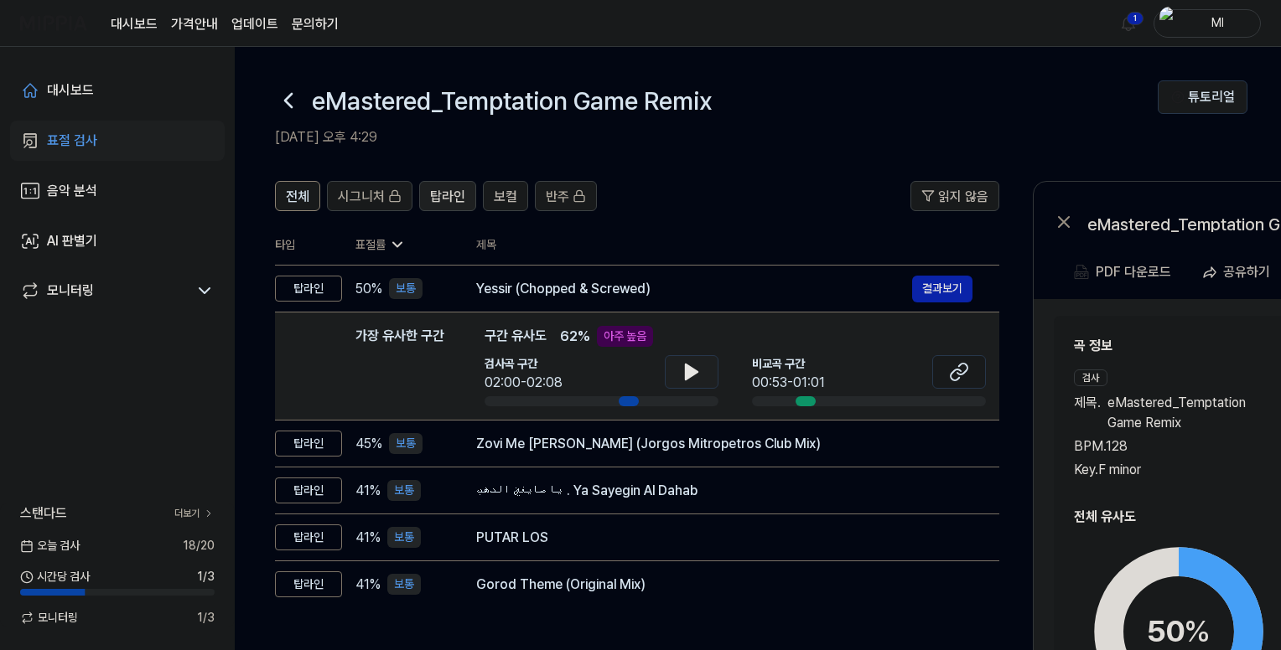
click at [447, 197] on span "탑라인" at bounding box center [447, 197] width 35 height 20
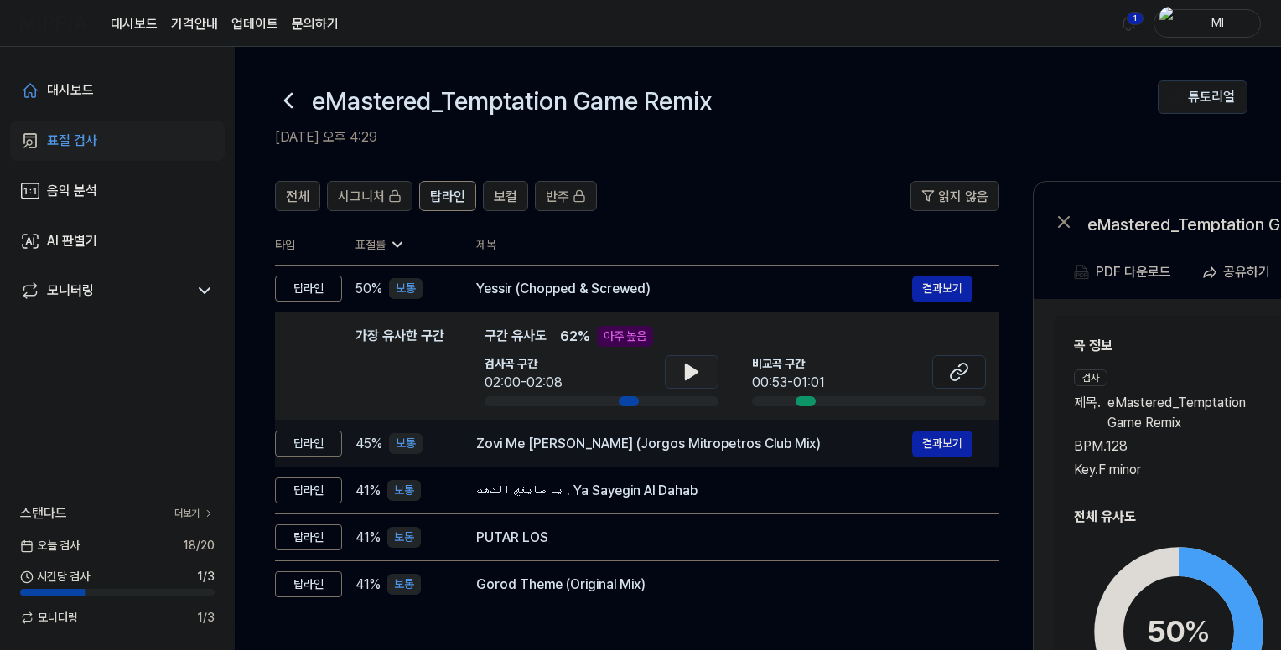
click at [657, 447] on div "Zovi Me Lena (Jorgos Mitropetros Club Mix)" at bounding box center [694, 444] width 436 height 20
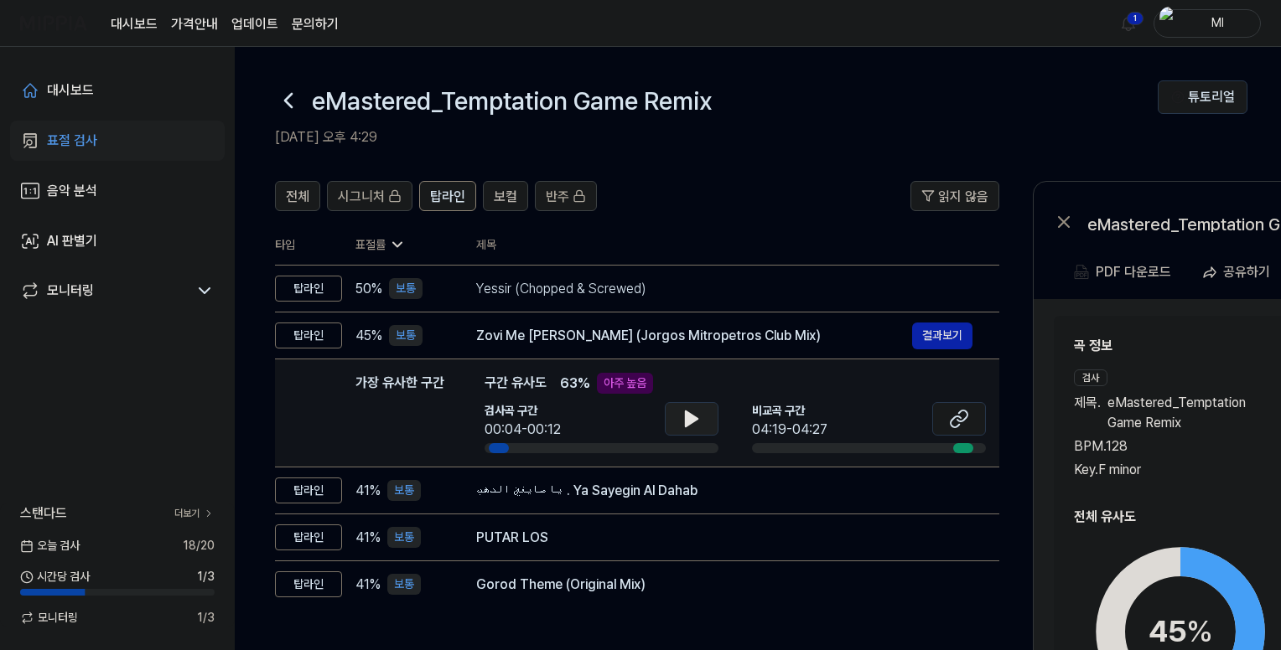
click at [674, 422] on button at bounding box center [692, 419] width 54 height 34
click at [686, 422] on icon at bounding box center [687, 418] width 3 height 13
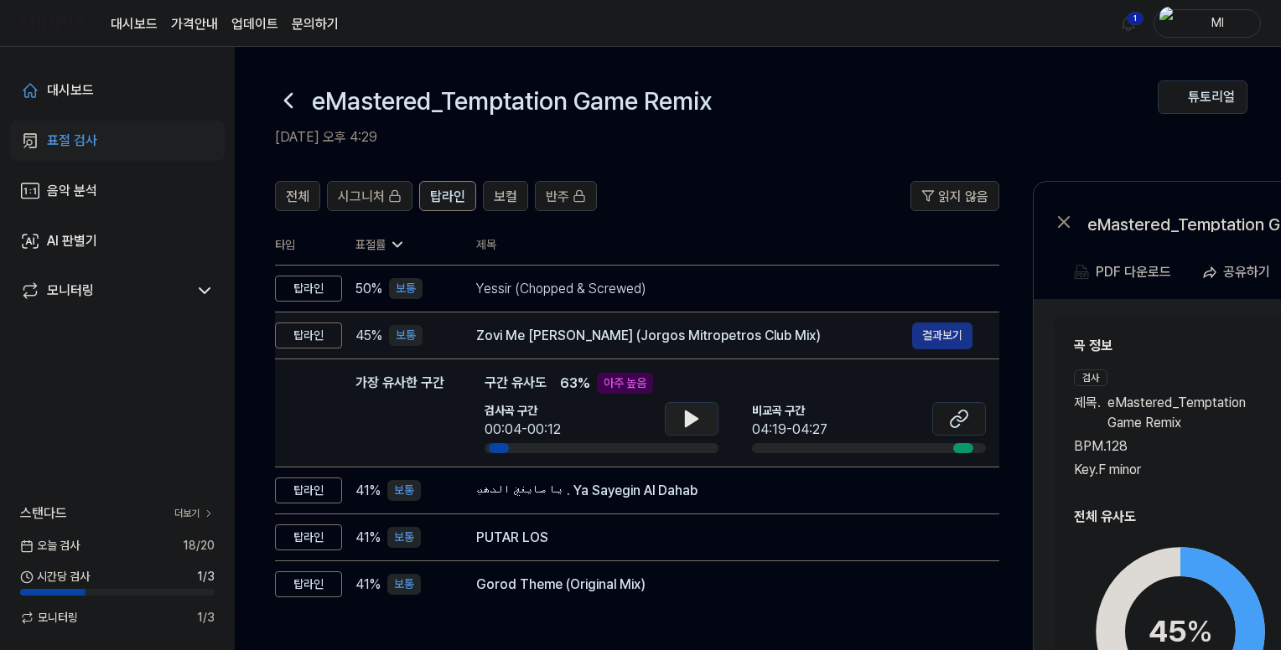
click at [934, 338] on button "결과보기" at bounding box center [942, 336] width 60 height 27
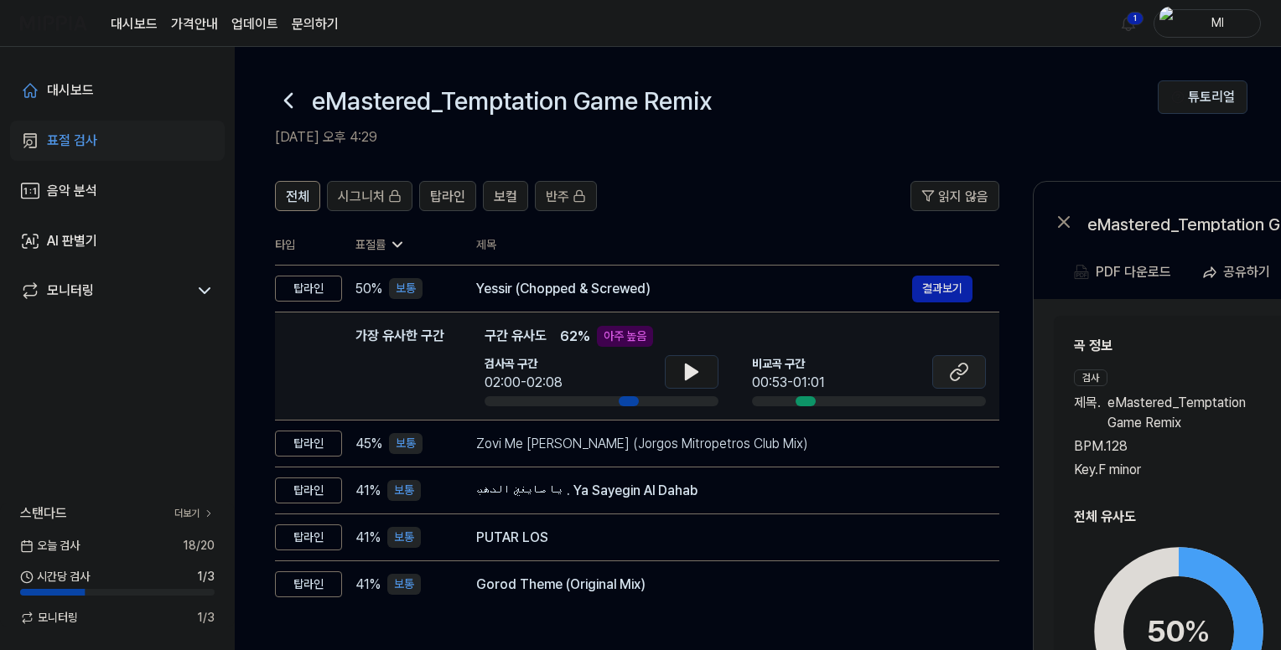
click at [963, 370] on icon at bounding box center [959, 372] width 20 height 20
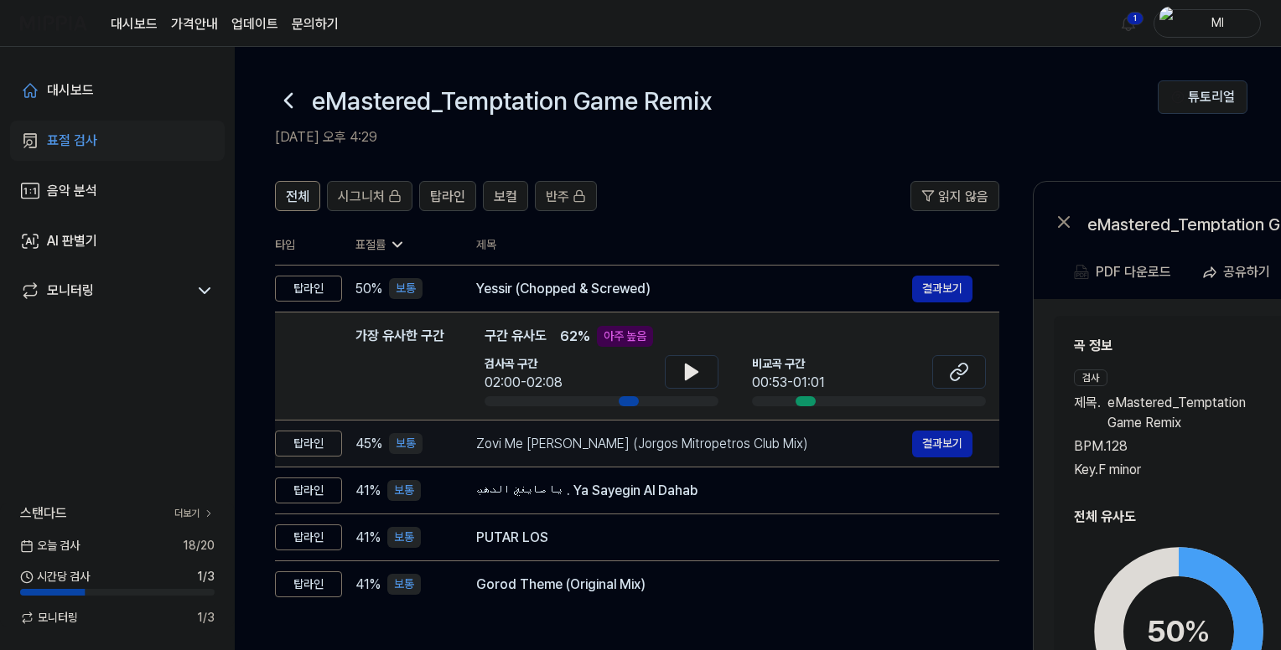
click at [634, 443] on div "Zovi Me Lena (Jorgos Mitropetros Club Mix)" at bounding box center [694, 444] width 436 height 20
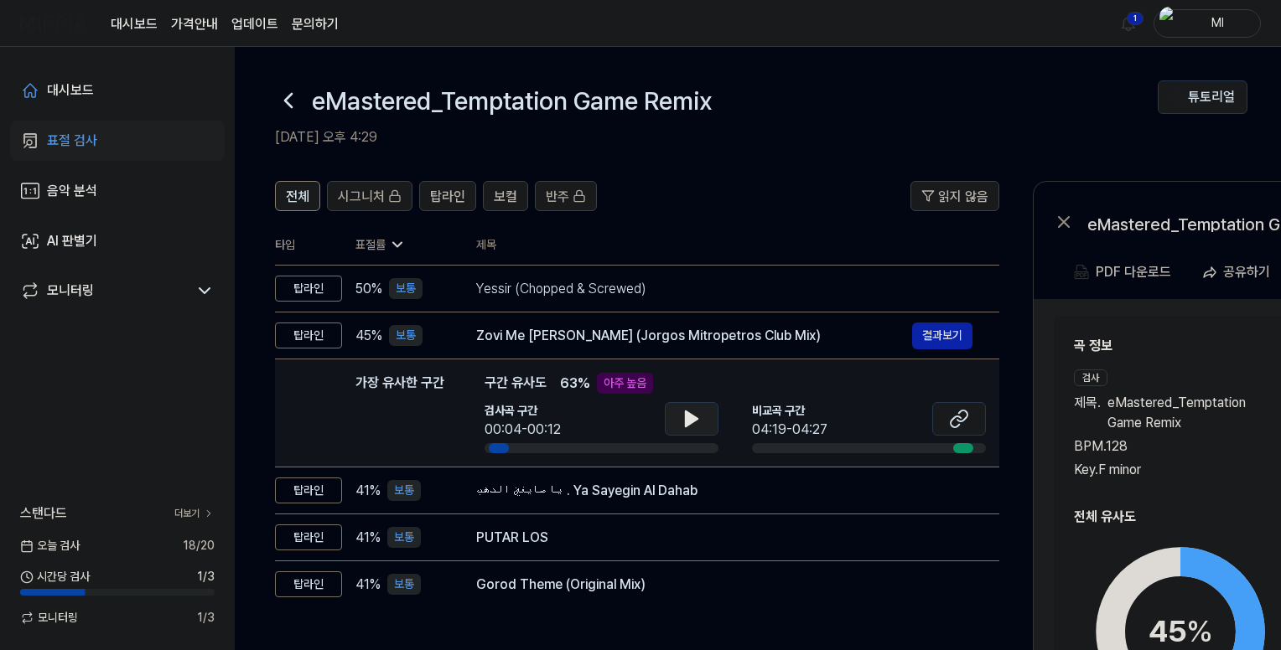
click at [696, 418] on icon at bounding box center [692, 419] width 12 height 15
click at [696, 418] on icon at bounding box center [694, 418] width 3 height 13
click at [959, 416] on icon at bounding box center [959, 419] width 20 height 20
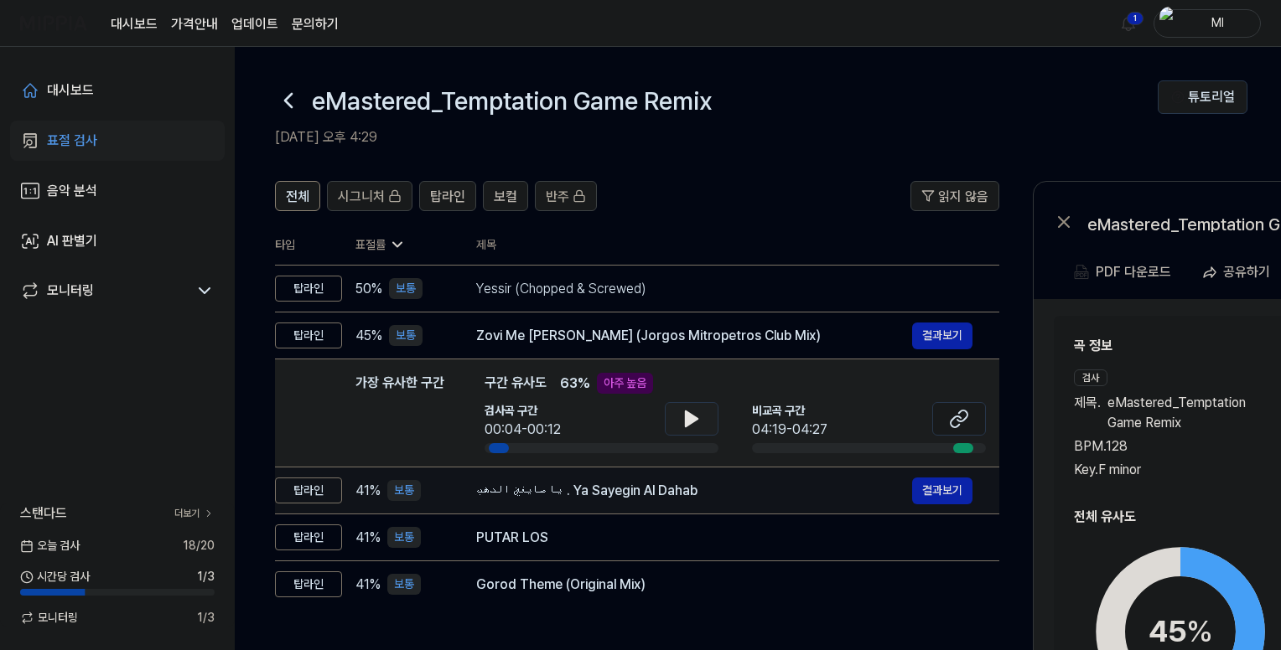
click at [626, 497] on div "يا صايغين الدهب . Ya Sayegin Al Dahab" at bounding box center [694, 491] width 436 height 20
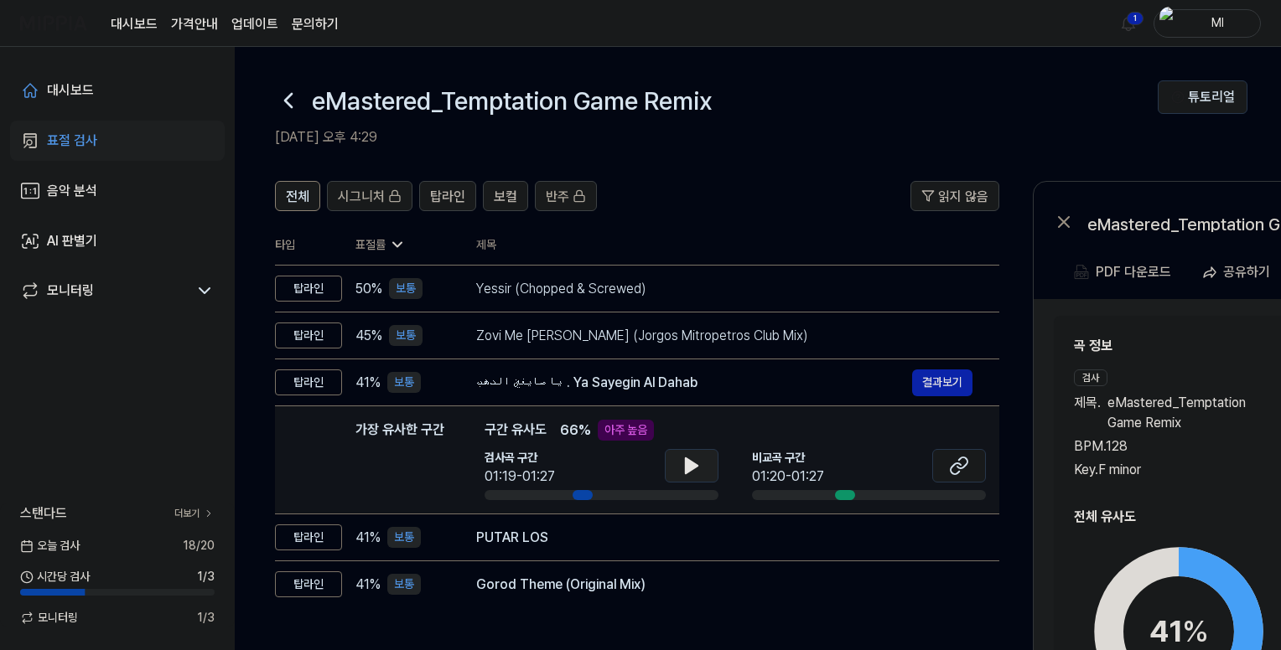
click at [698, 463] on icon at bounding box center [691, 466] width 20 height 20
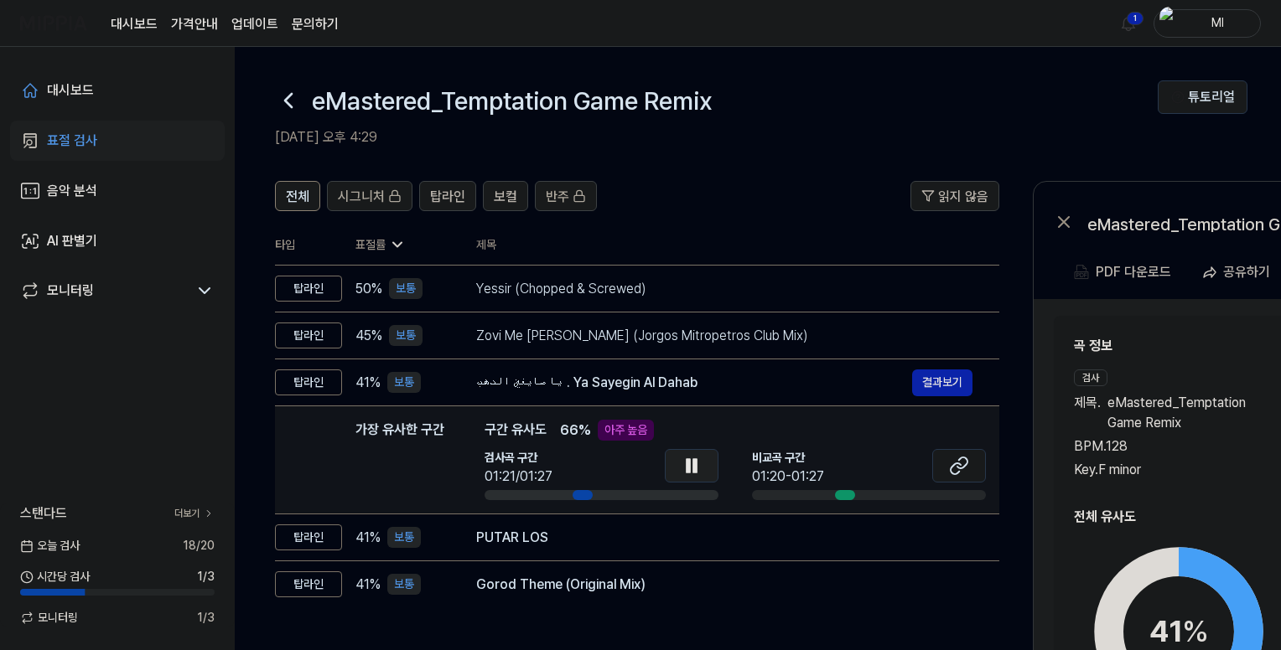
click at [698, 463] on icon at bounding box center [691, 466] width 20 height 20
click at [949, 463] on icon at bounding box center [959, 466] width 20 height 20
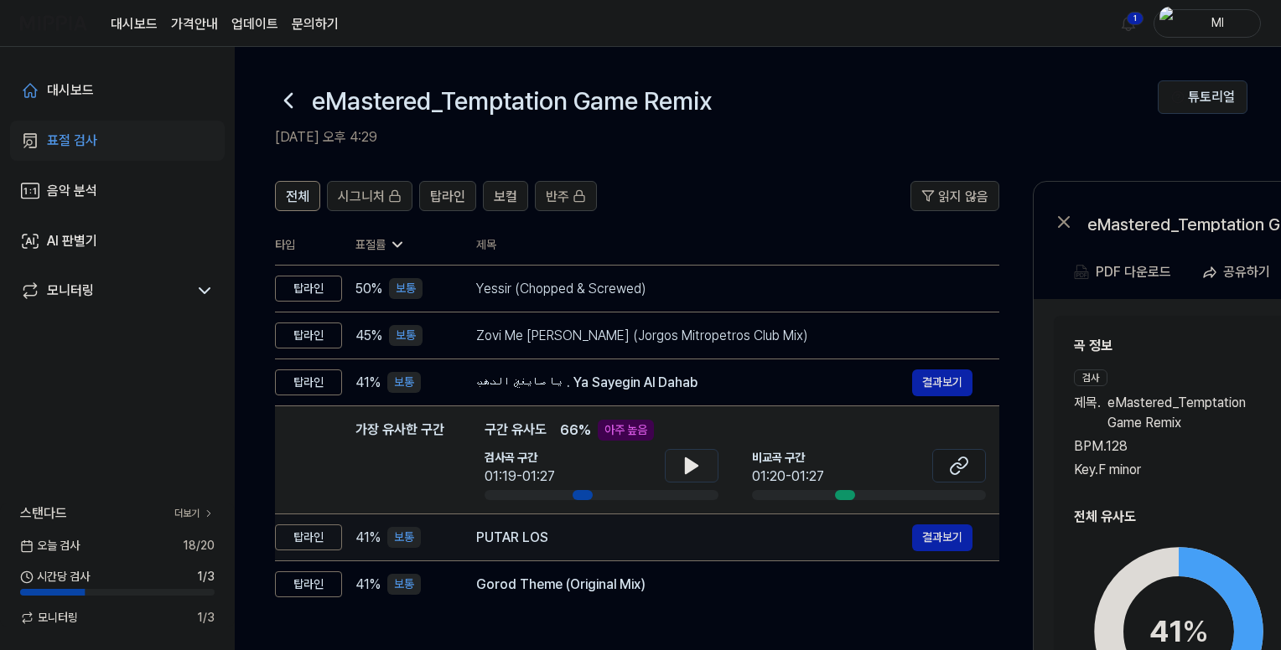
click at [595, 541] on div "PUTAR LOS" at bounding box center [694, 538] width 436 height 20
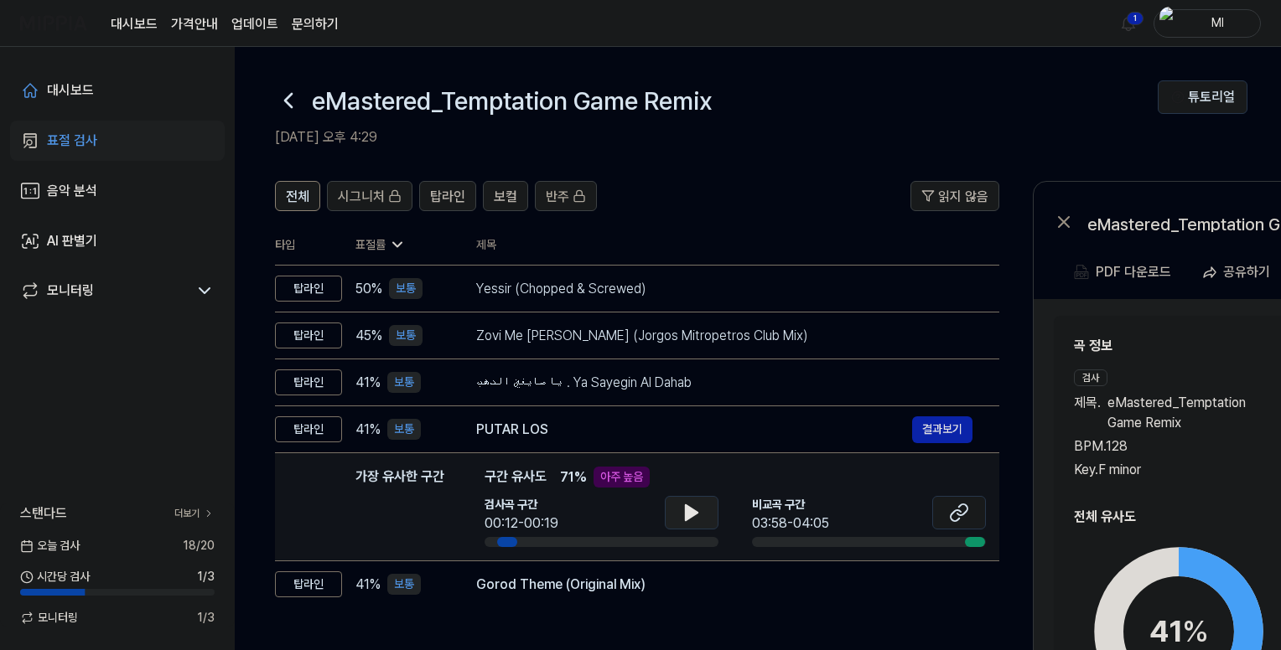
click at [688, 510] on icon at bounding box center [692, 512] width 12 height 15
click at [688, 510] on icon at bounding box center [687, 512] width 3 height 13
click at [964, 509] on icon at bounding box center [959, 513] width 20 height 20
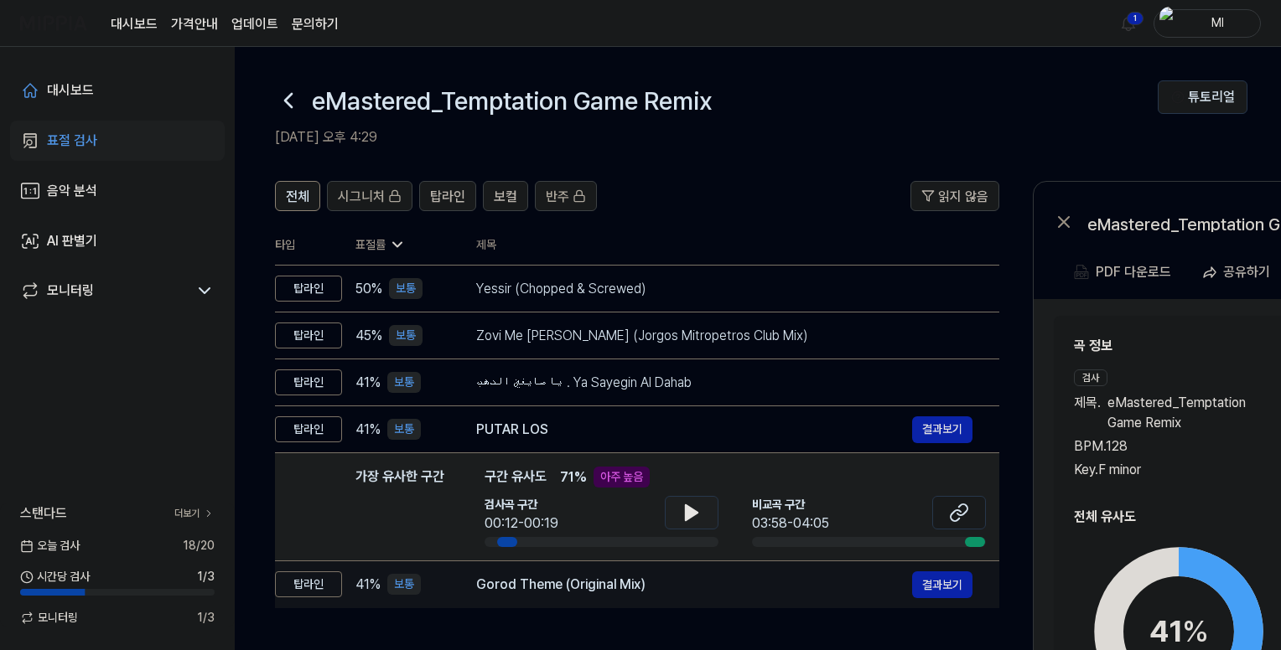
click at [621, 588] on div "Gorod Theme (Original Mix)" at bounding box center [694, 585] width 436 height 20
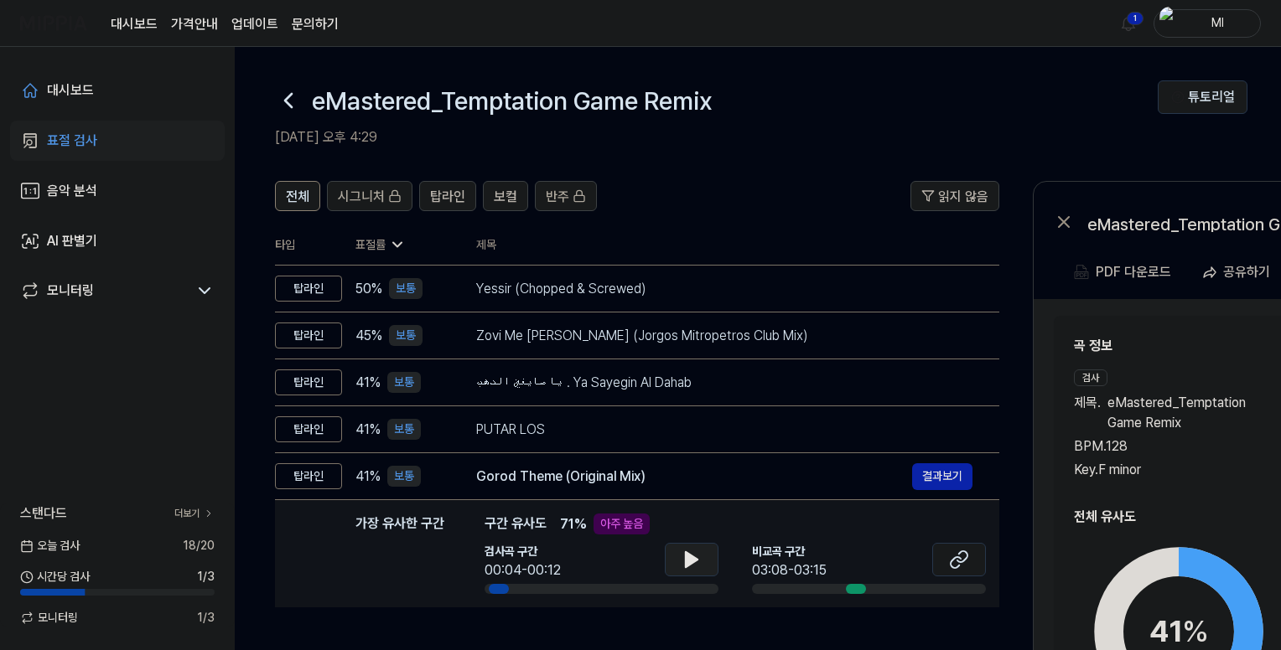
click at [686, 567] on icon at bounding box center [692, 559] width 12 height 15
click at [691, 564] on icon at bounding box center [691, 560] width 20 height 20
click at [976, 554] on button at bounding box center [959, 560] width 54 height 34
